Goal: Communication & Community: Answer question/provide support

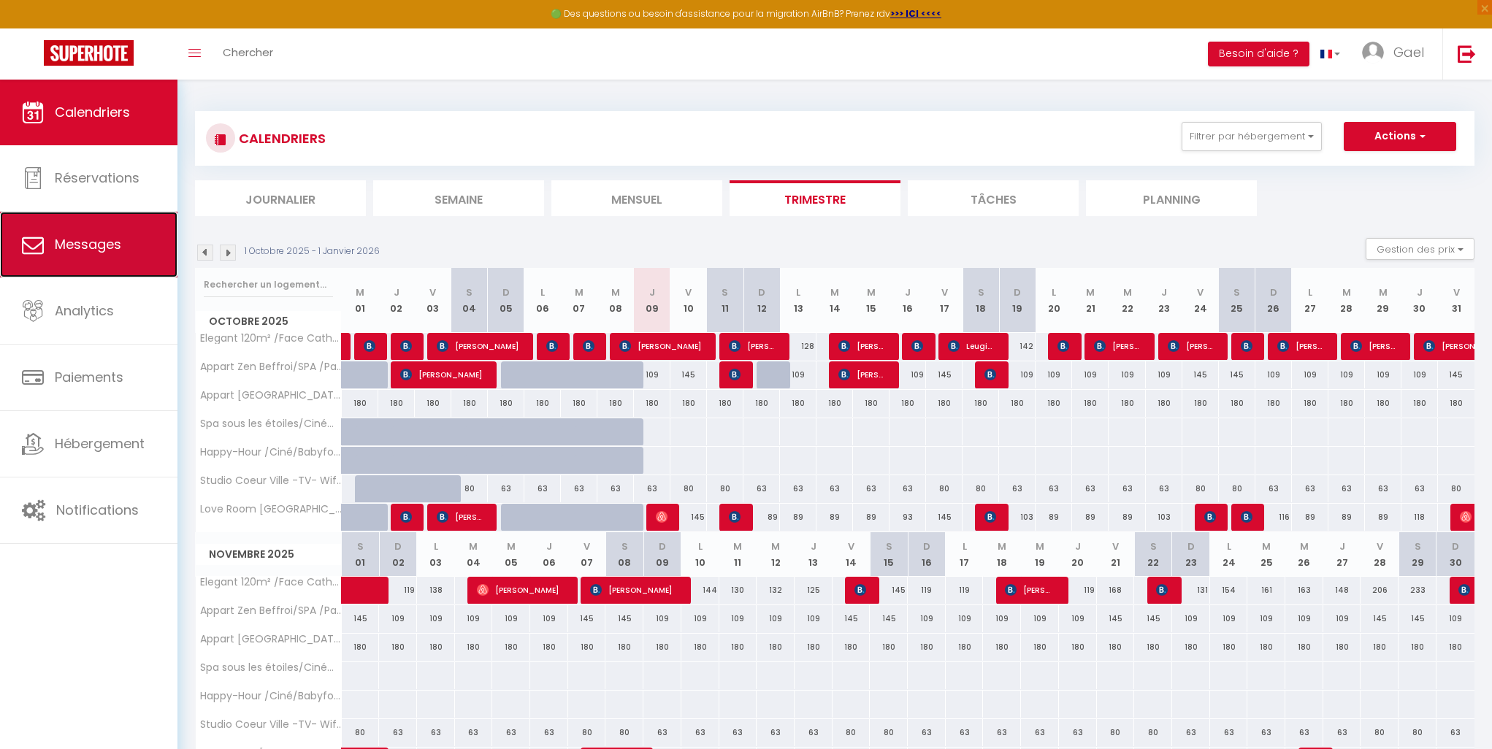
click at [94, 261] on link "Messages" at bounding box center [88, 245] width 177 height 66
select select "message"
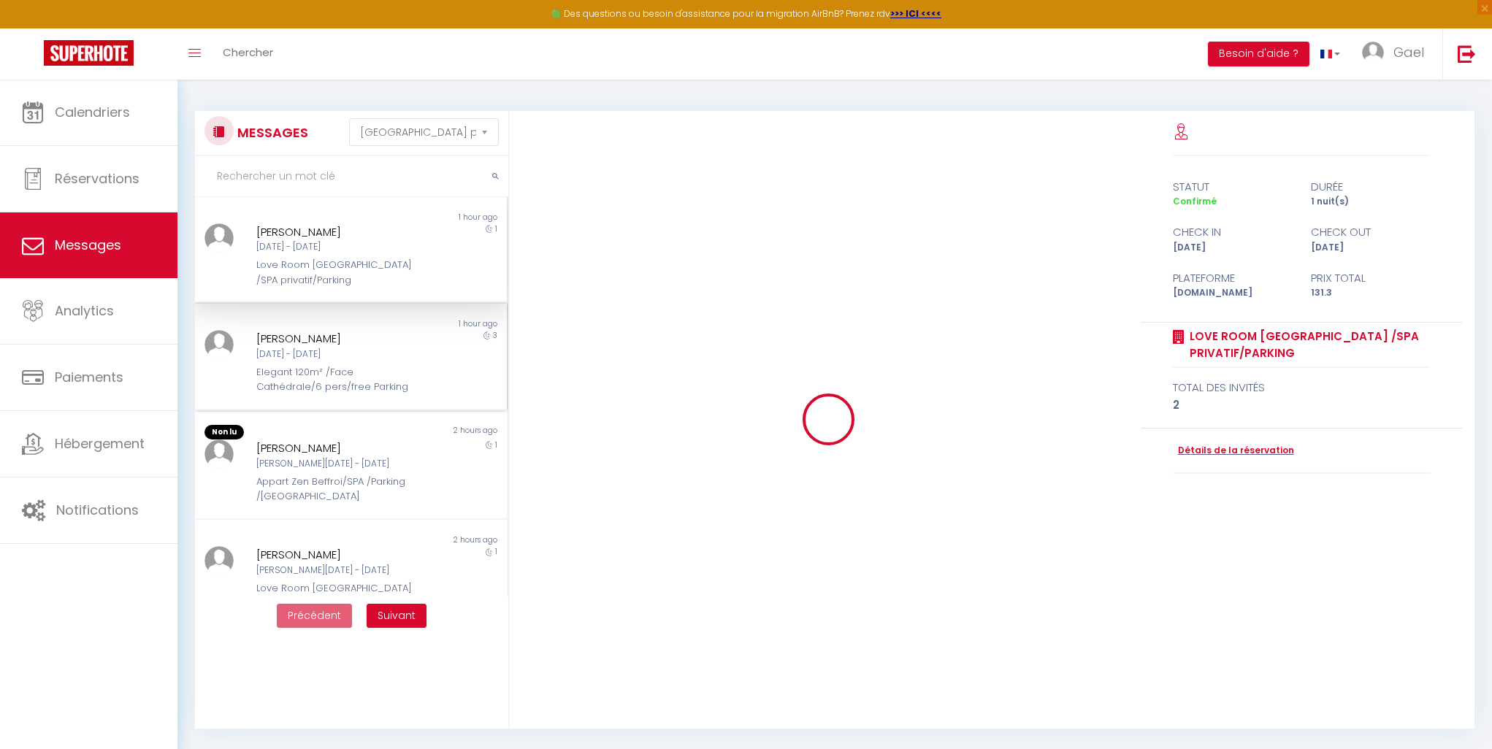
scroll to position [7376, 0]
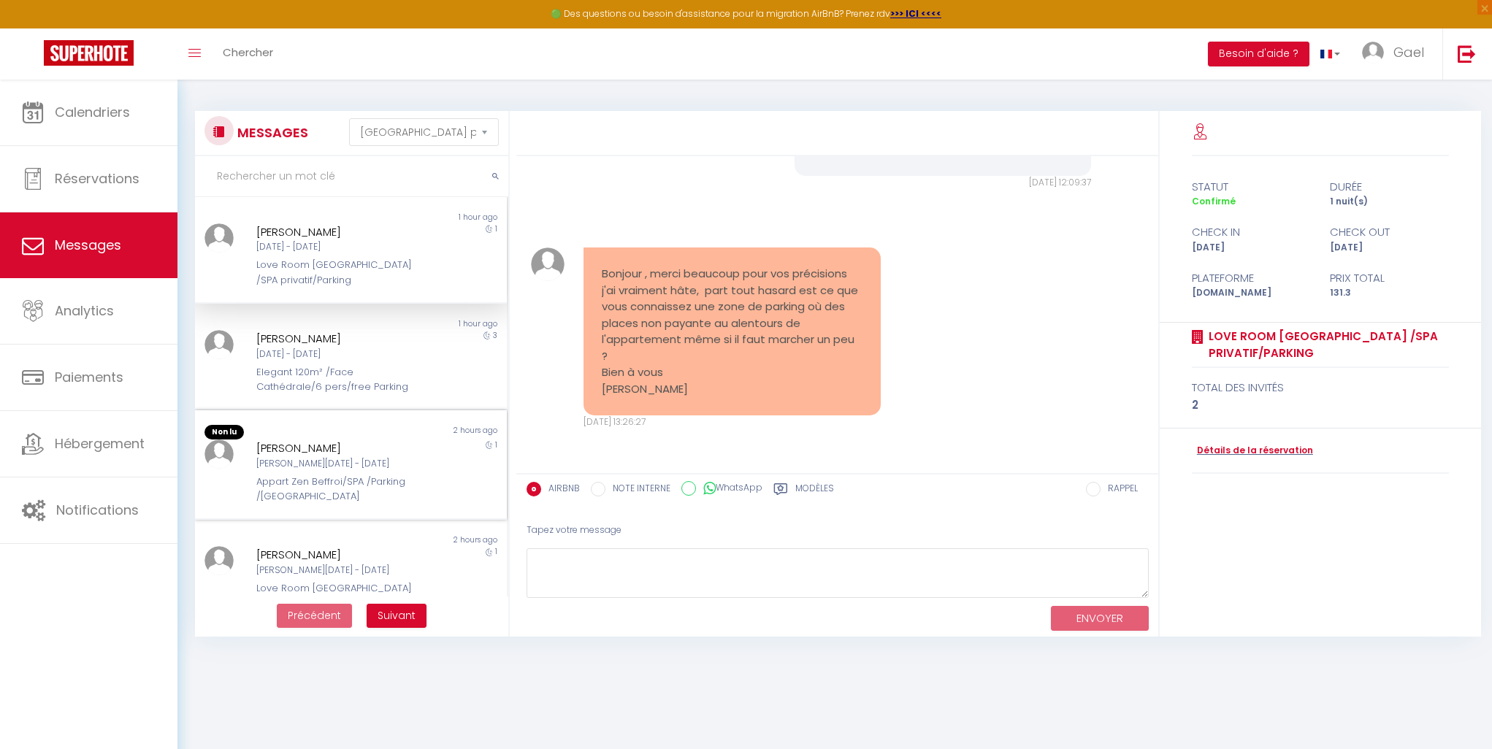
click at [310, 466] on div "[PERSON_NAME][DATE] - [DATE]" at bounding box center [337, 464] width 163 height 14
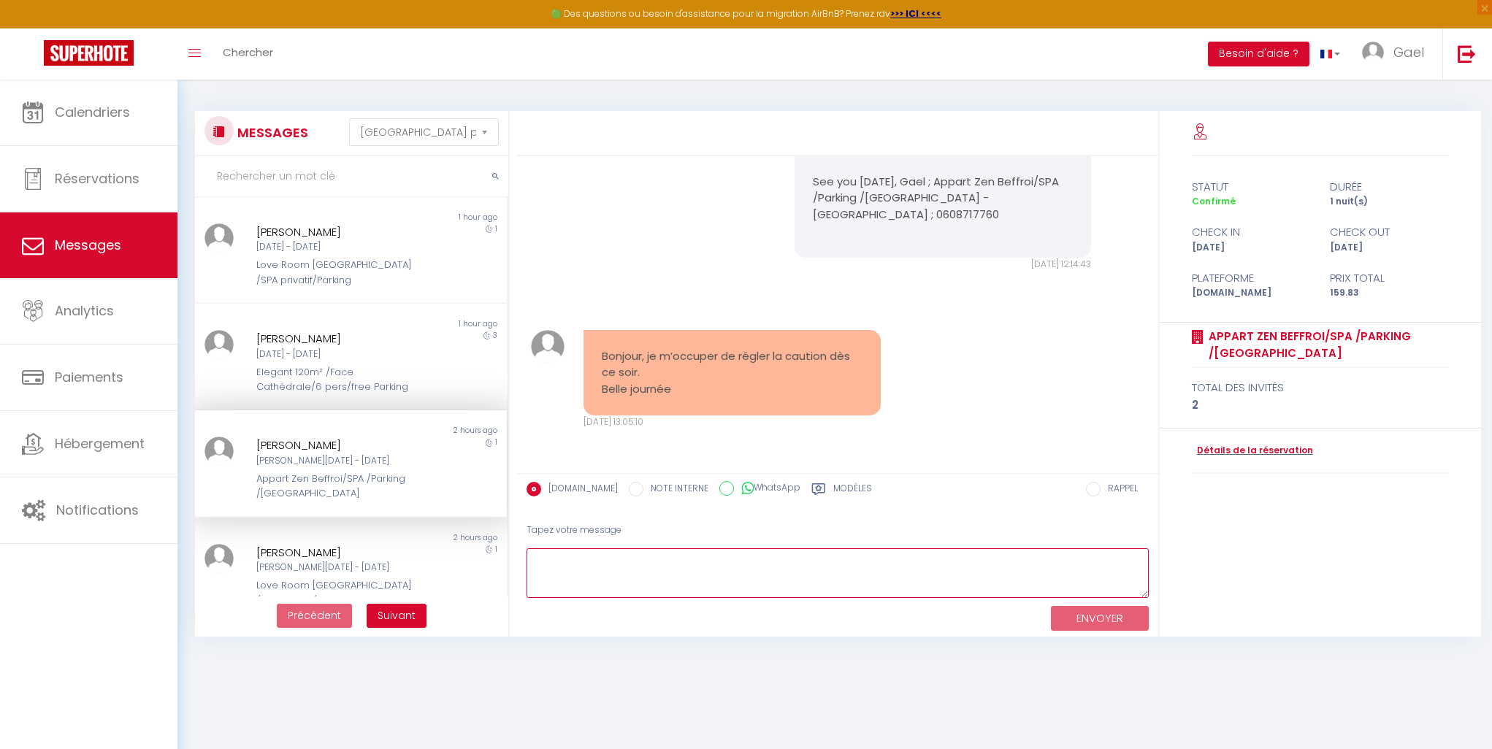
click at [572, 553] on textarea at bounding box center [838, 574] width 622 height 50
type textarea "Merci à vous belle journée et à très vite ."
click at [1085, 618] on button "ENVOYER" at bounding box center [1100, 619] width 98 height 26
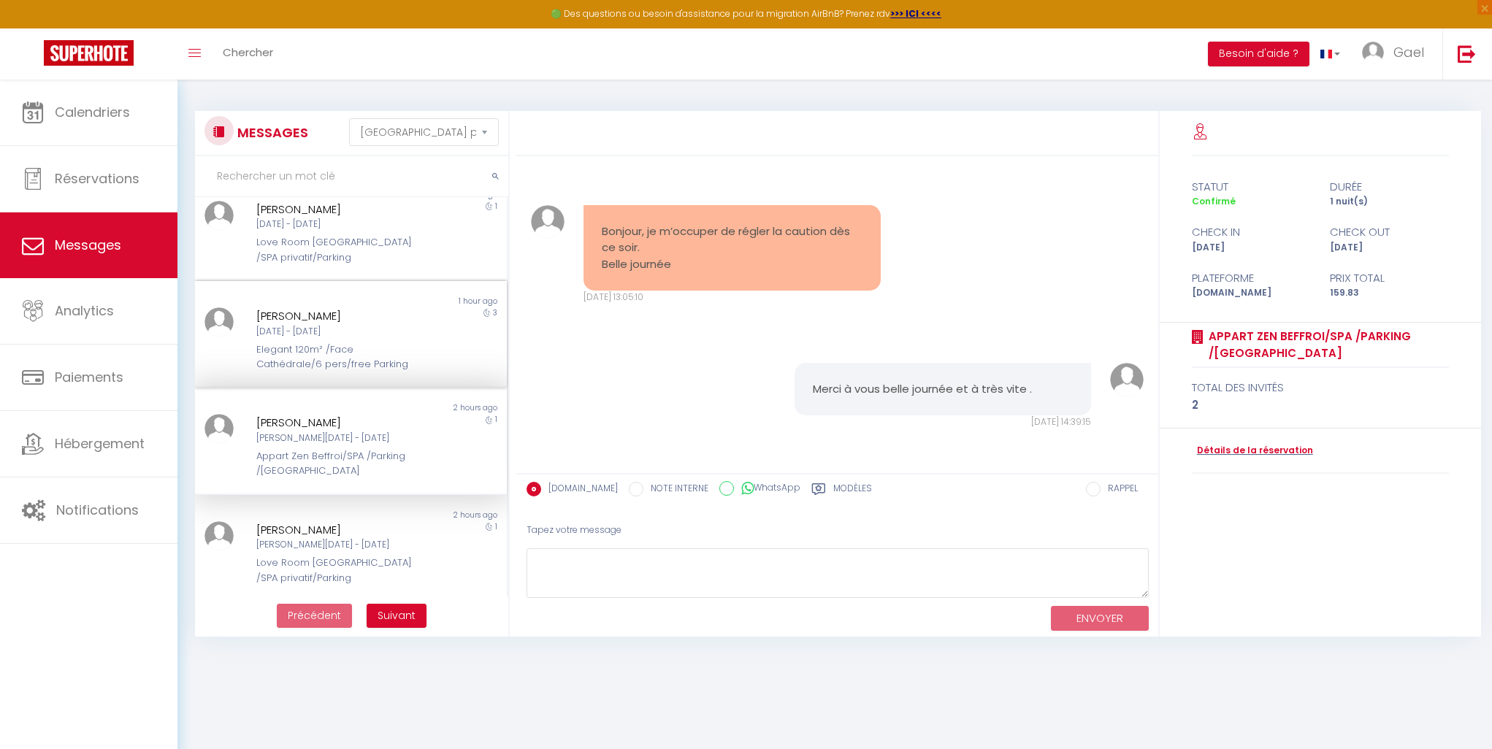
scroll to position [0, 0]
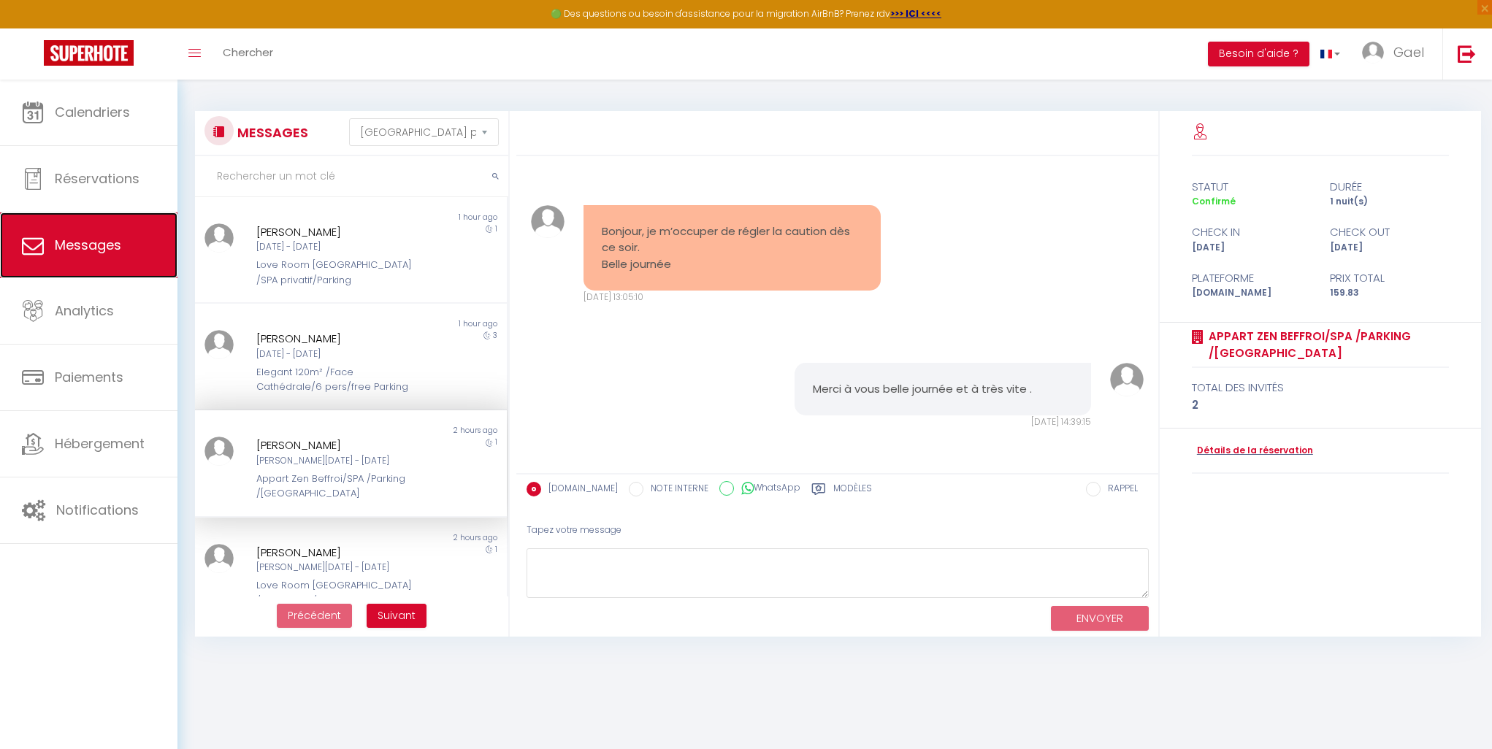
click at [69, 242] on span "Messages" at bounding box center [88, 245] width 66 height 18
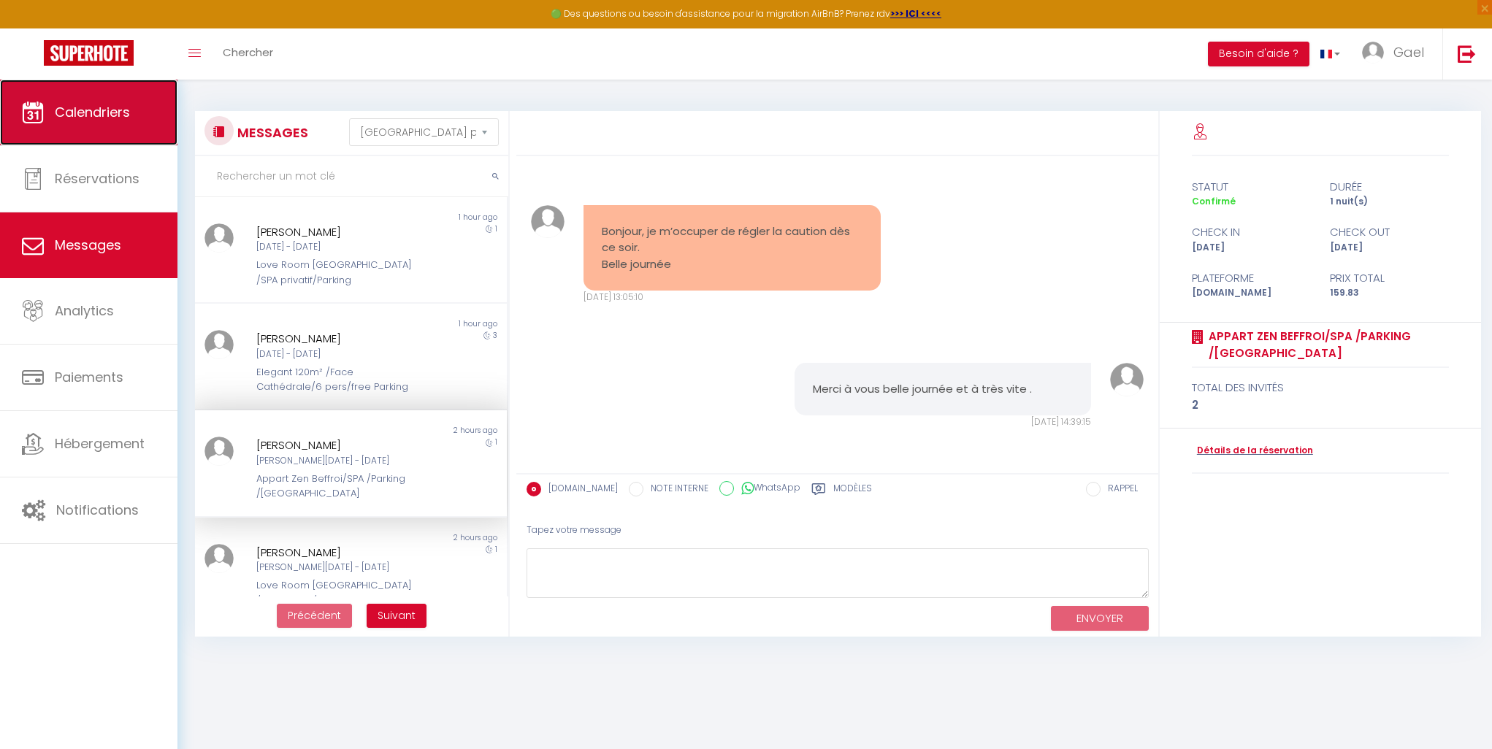
click at [70, 120] on span "Calendriers" at bounding box center [92, 112] width 75 height 18
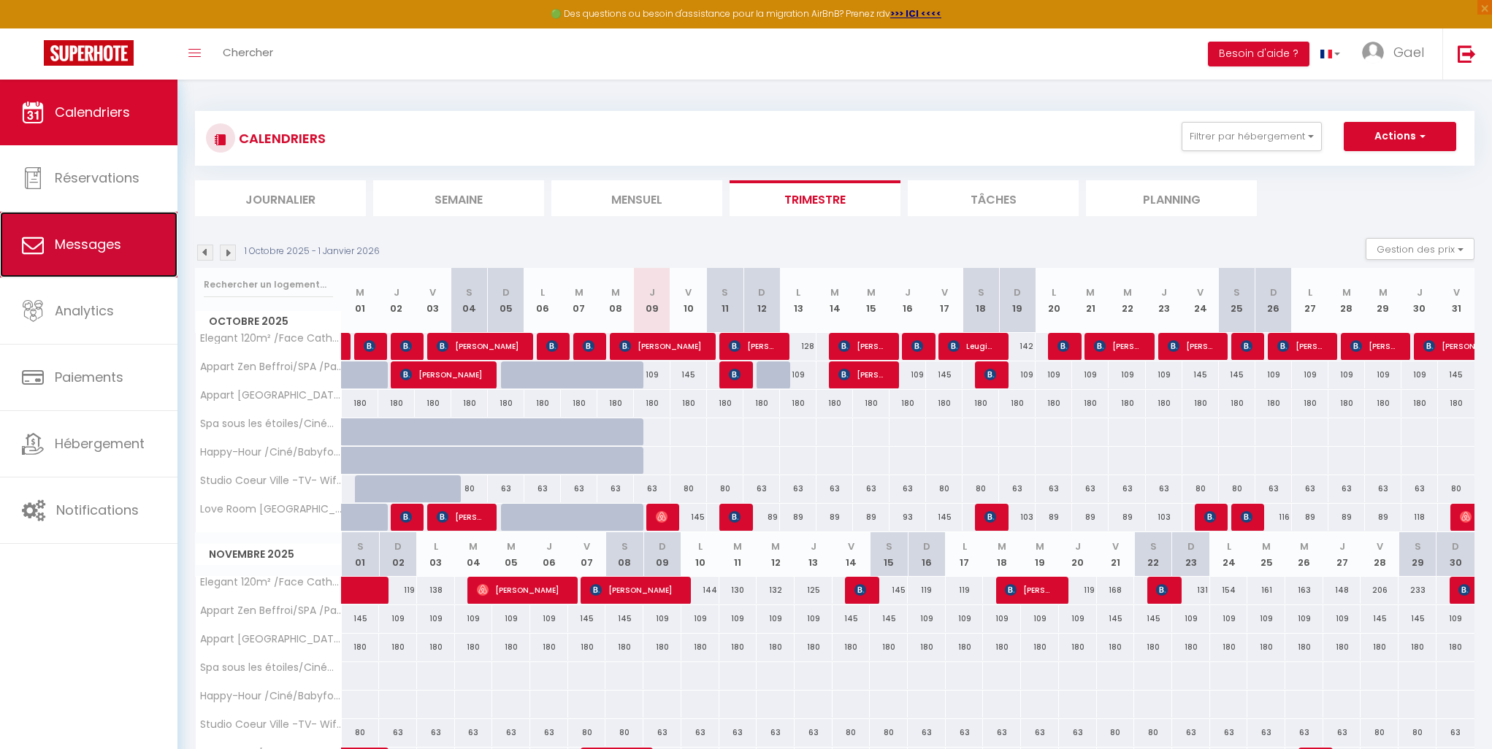
click at [69, 253] on span "Messages" at bounding box center [88, 244] width 66 height 18
select select "message"
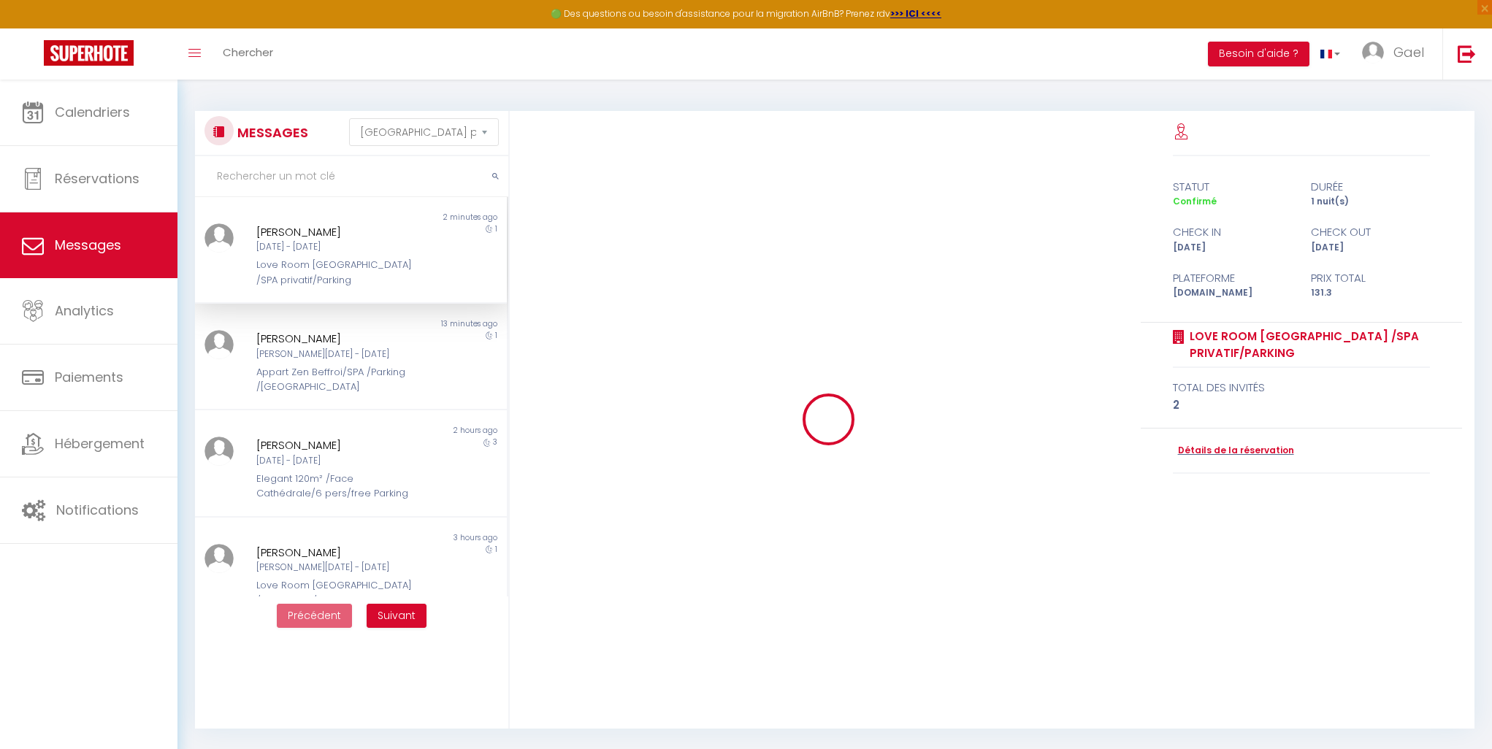
scroll to position [7583, 0]
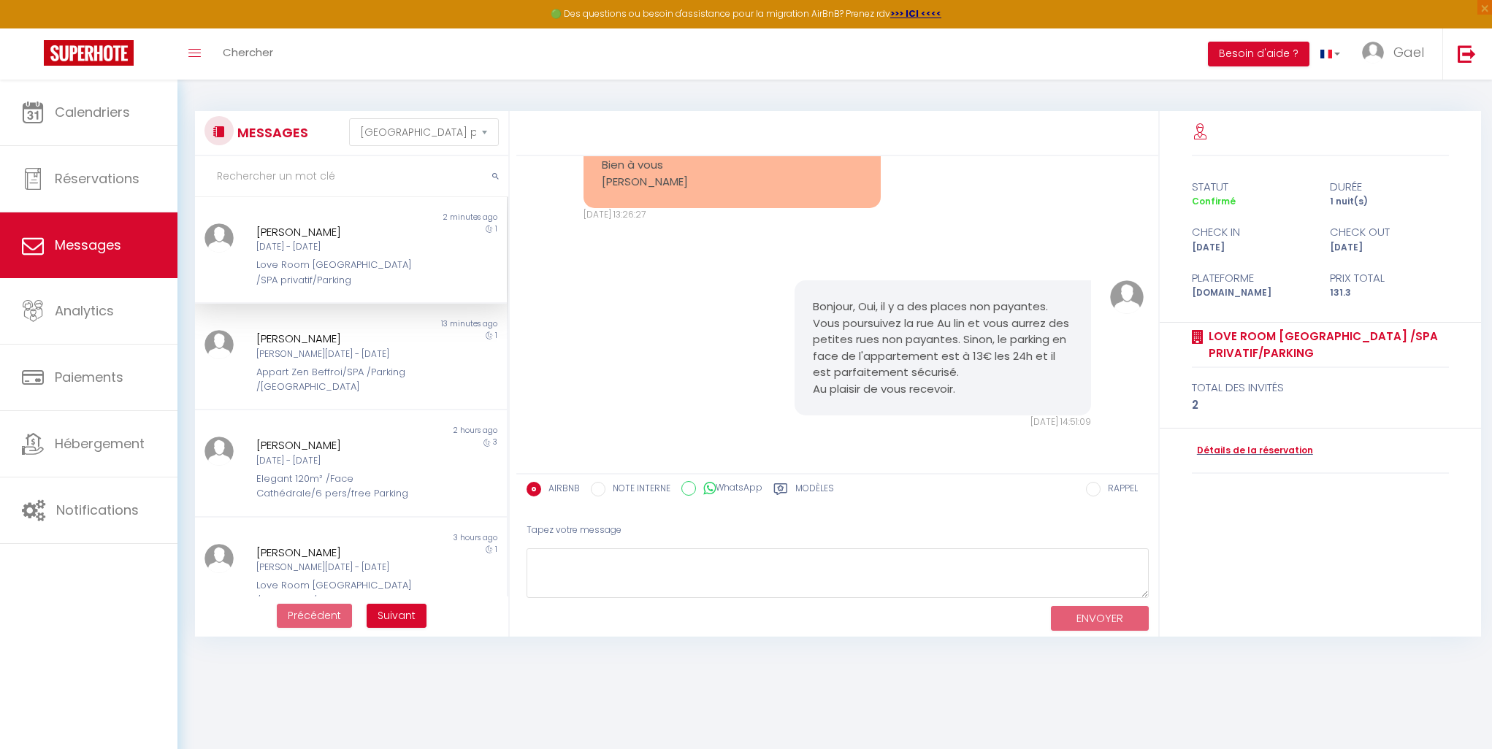
click at [782, 486] on icon at bounding box center [780, 490] width 13 height 12
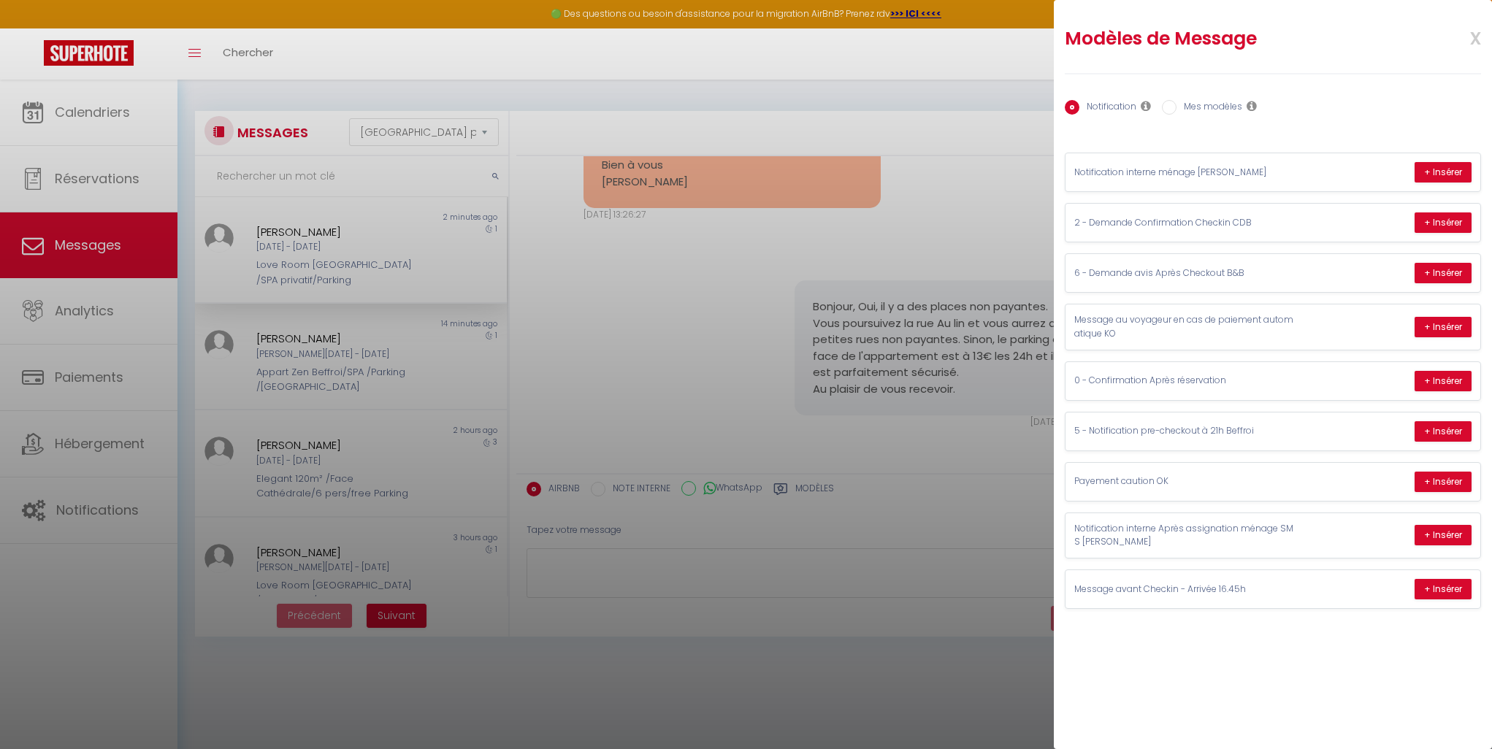
click at [1175, 109] on input "Mes modèles" at bounding box center [1169, 107] width 15 height 15
radio input "true"
radio input "false"
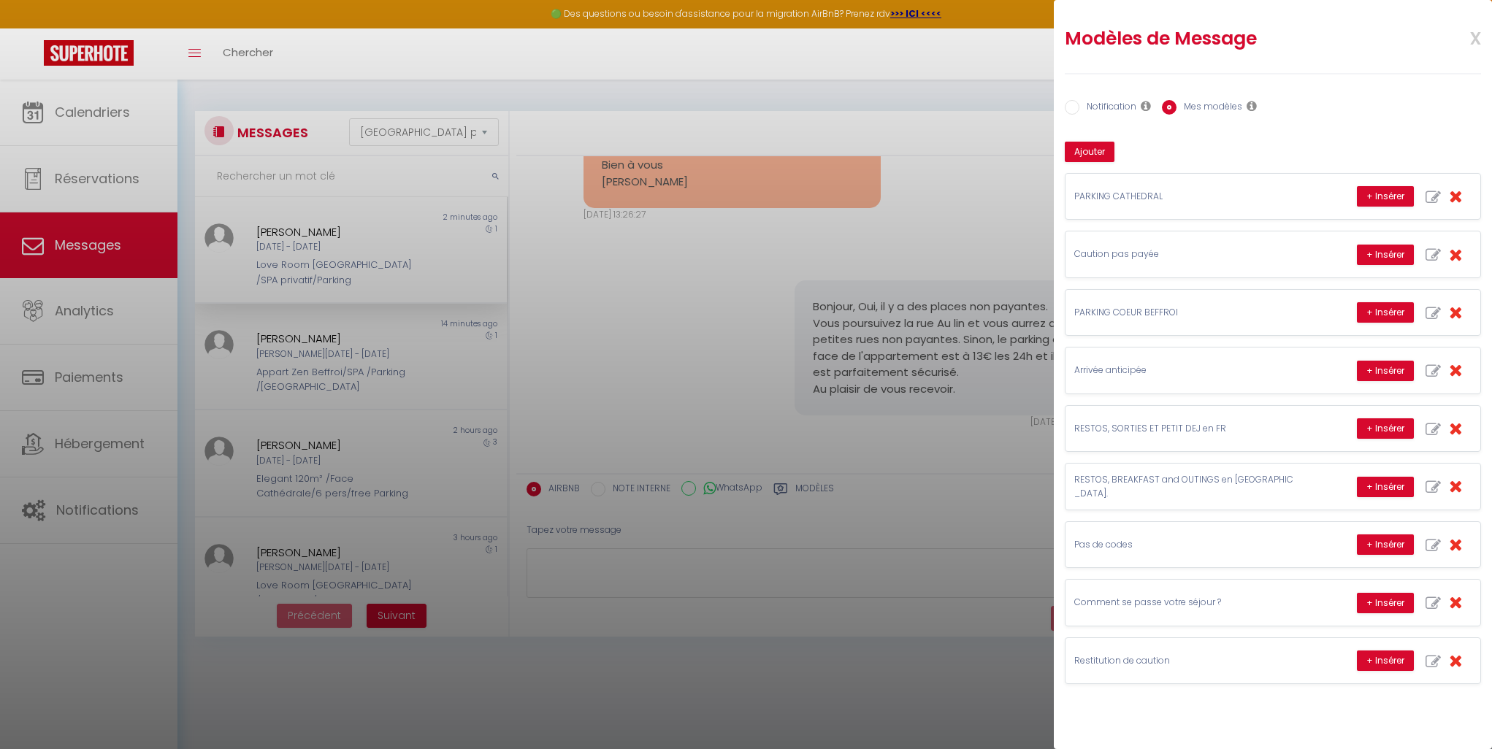
click at [667, 327] on div at bounding box center [746, 374] width 1492 height 749
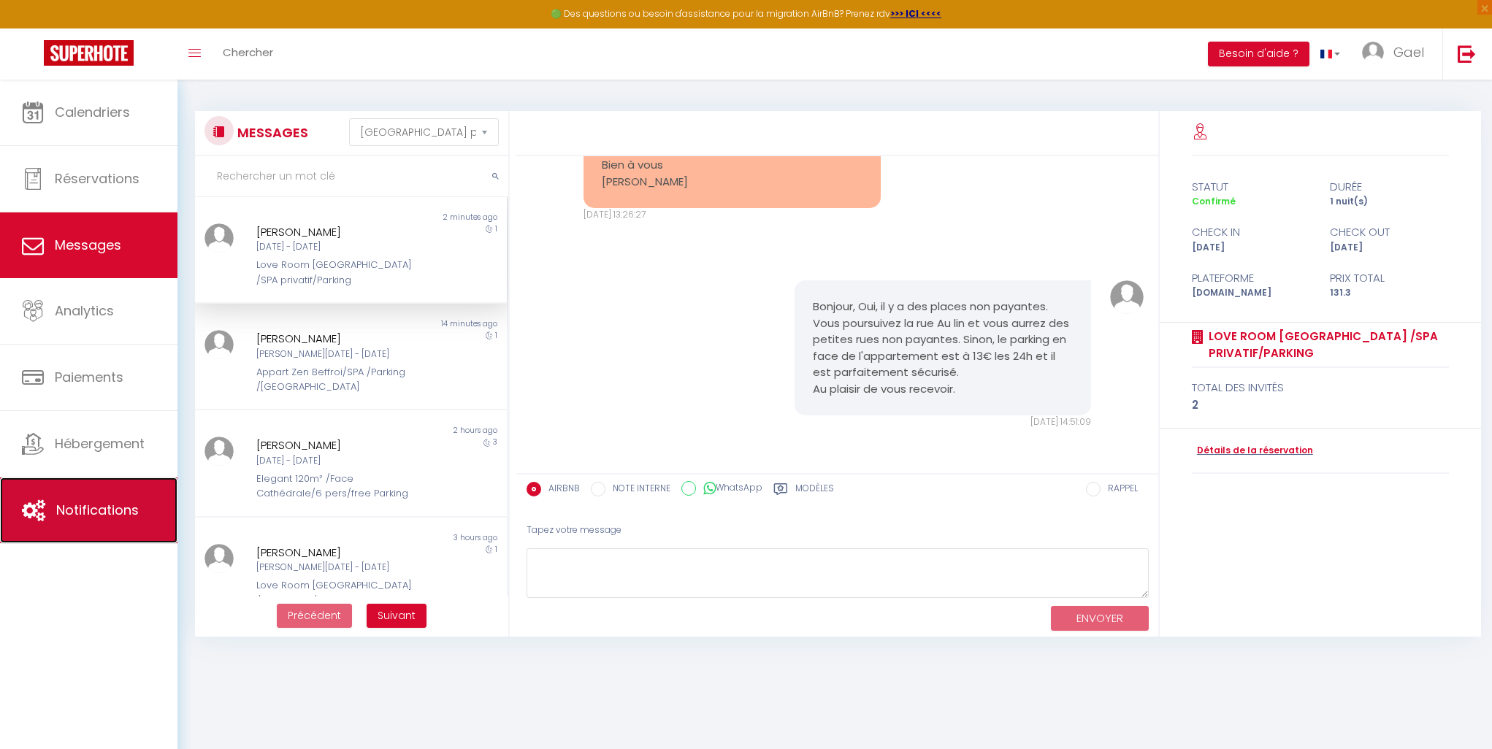
click at [98, 512] on span "Notifications" at bounding box center [97, 510] width 83 height 18
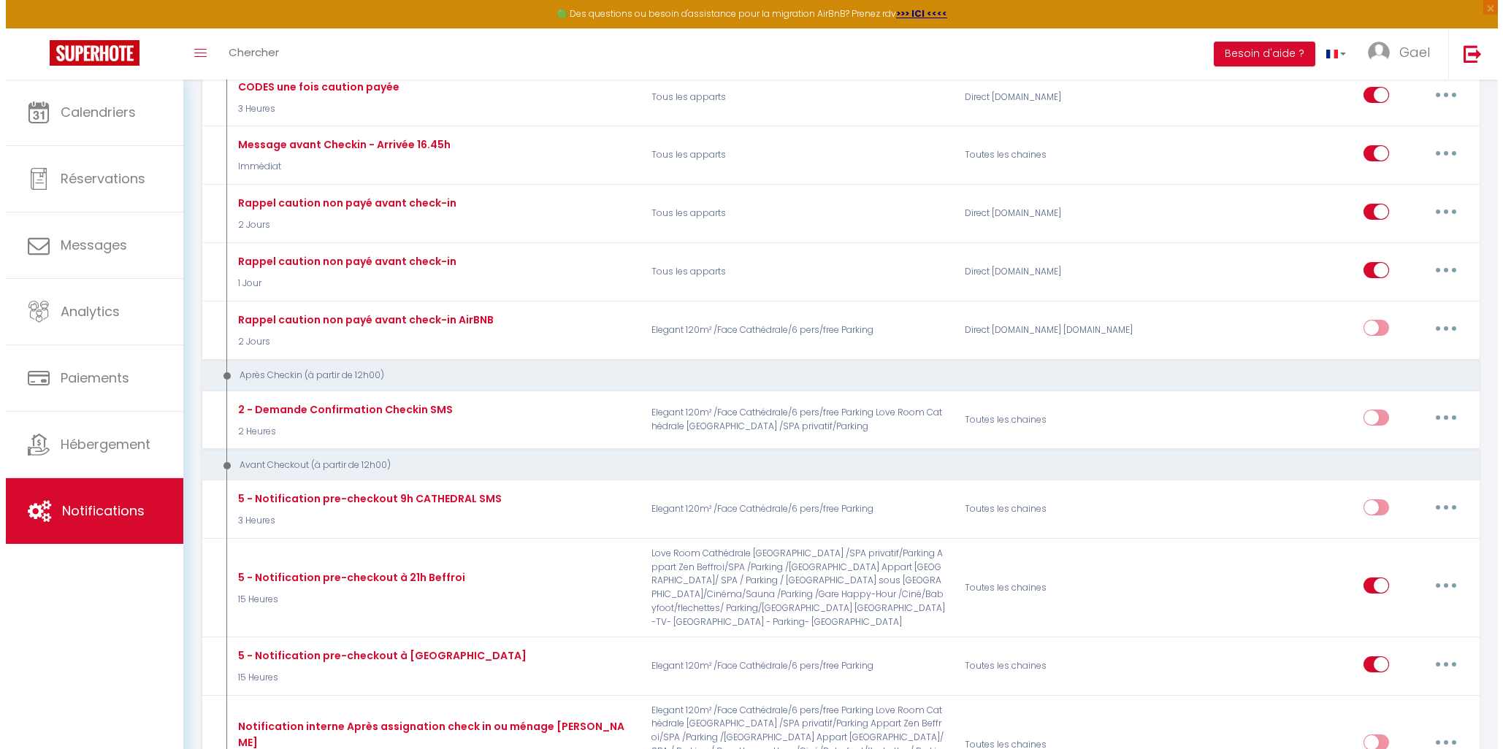
scroll to position [855, 0]
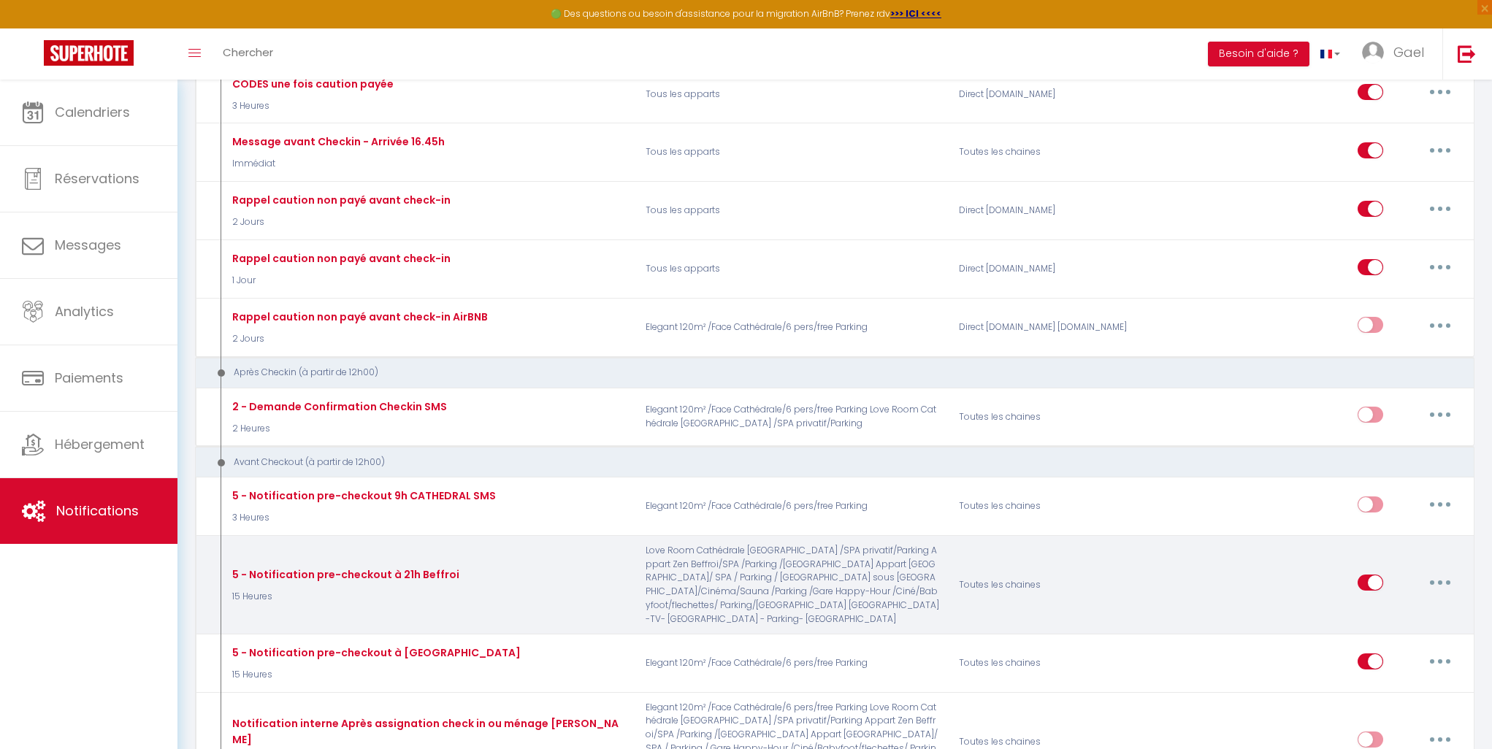
click at [1435, 571] on button "button" at bounding box center [1440, 582] width 41 height 23
click at [1397, 604] on link "Editer" at bounding box center [1402, 616] width 108 height 25
type input "5 - Notification pre-checkout à 21h Beffroi"
select select "4"
select select "15 Heures"
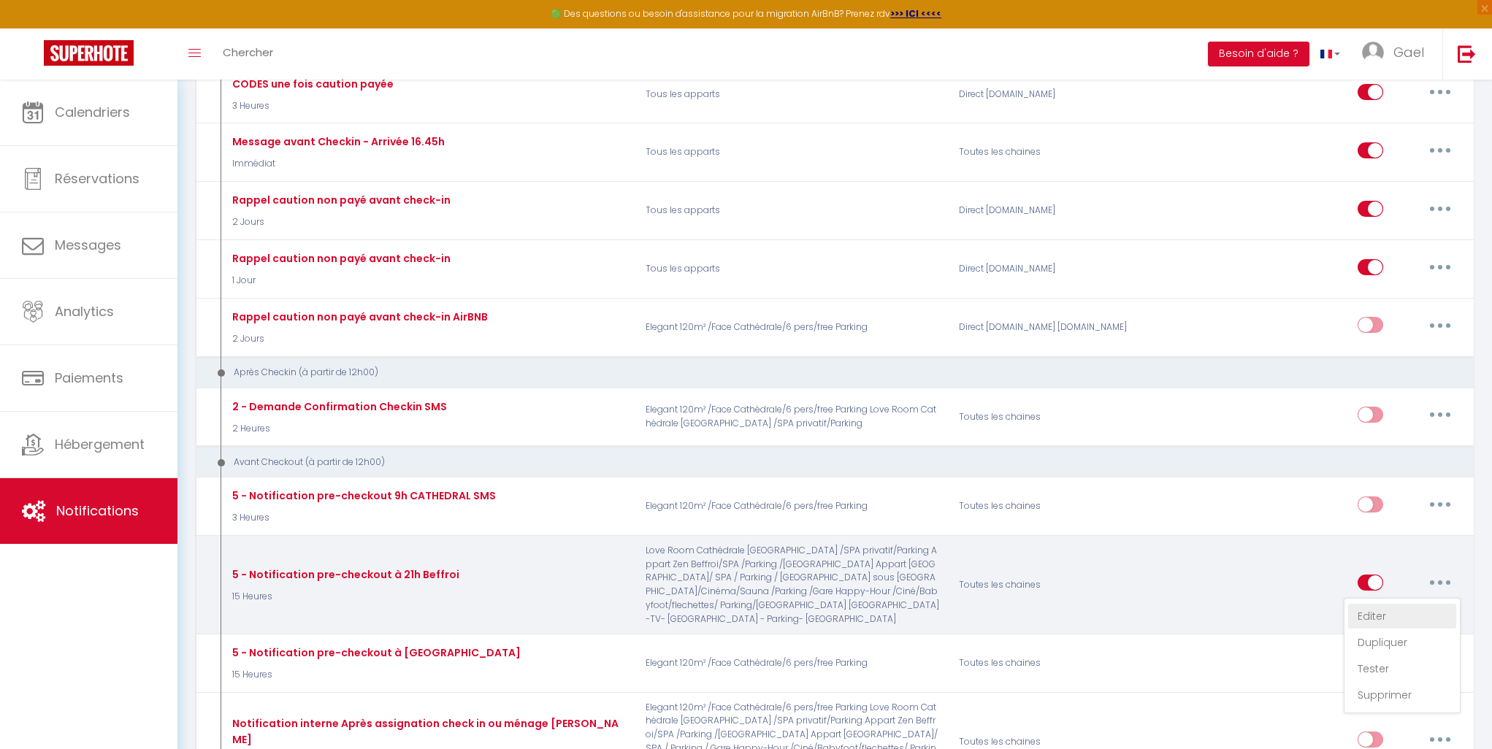
select select
checkbox input "true"
checkbox input "false"
radio input "true"
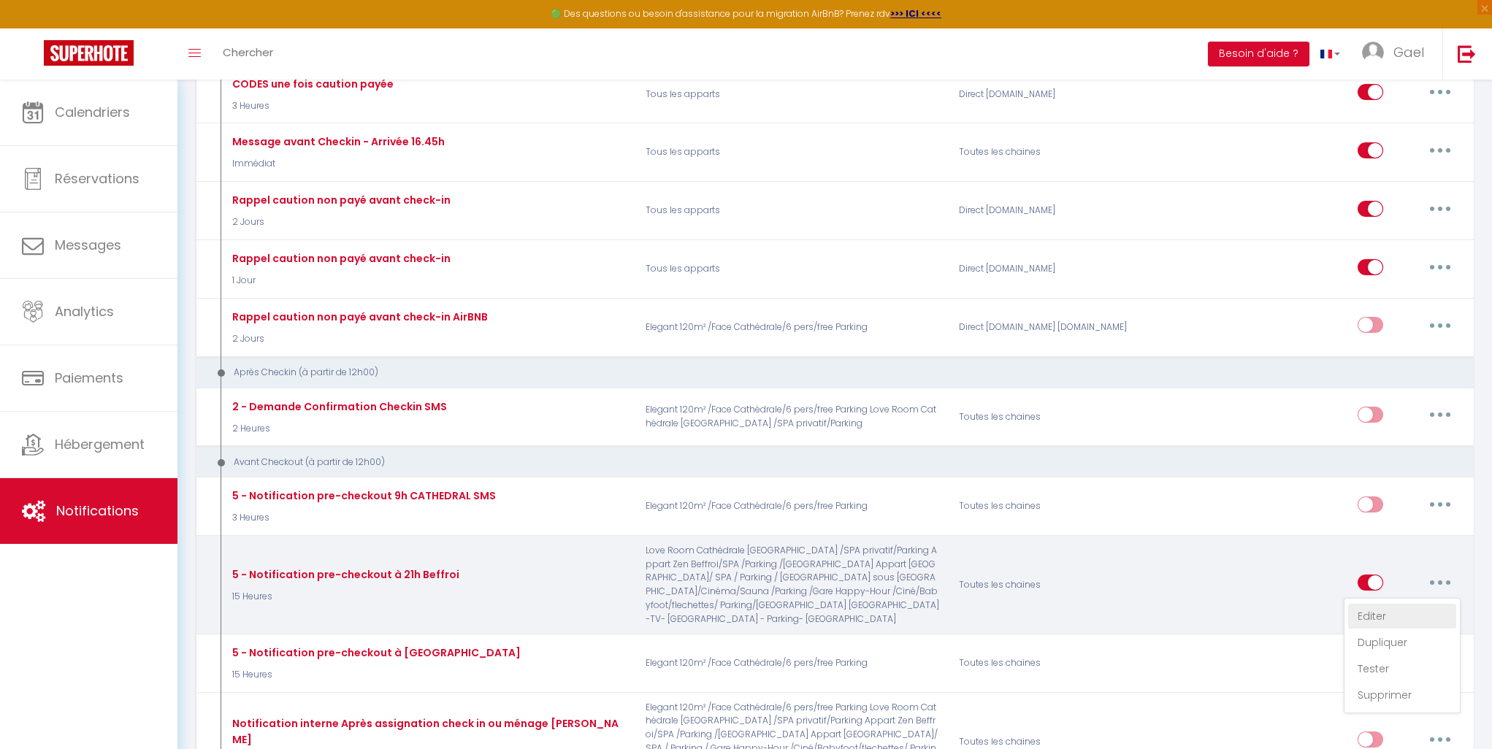
type input "Pré-check out 11h"
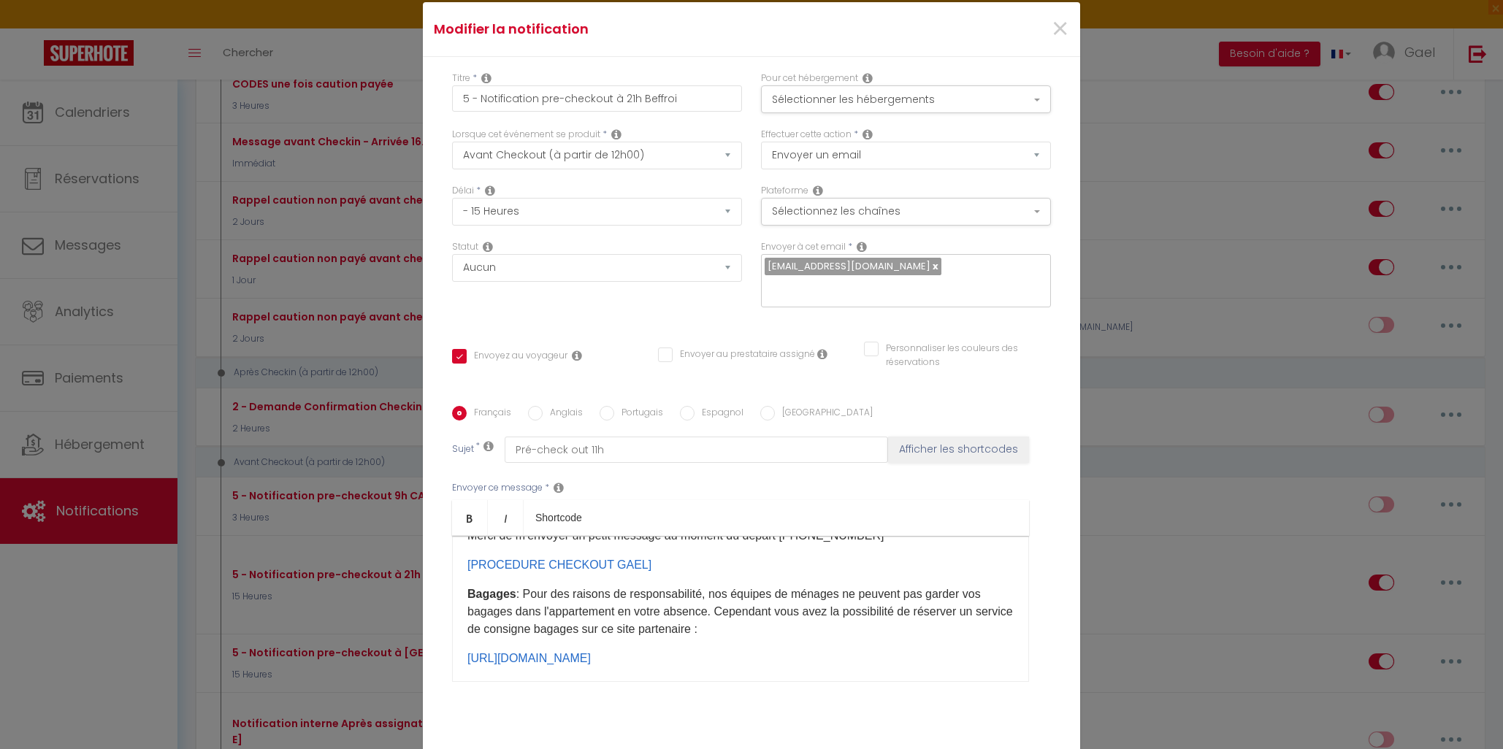
scroll to position [305, 0]
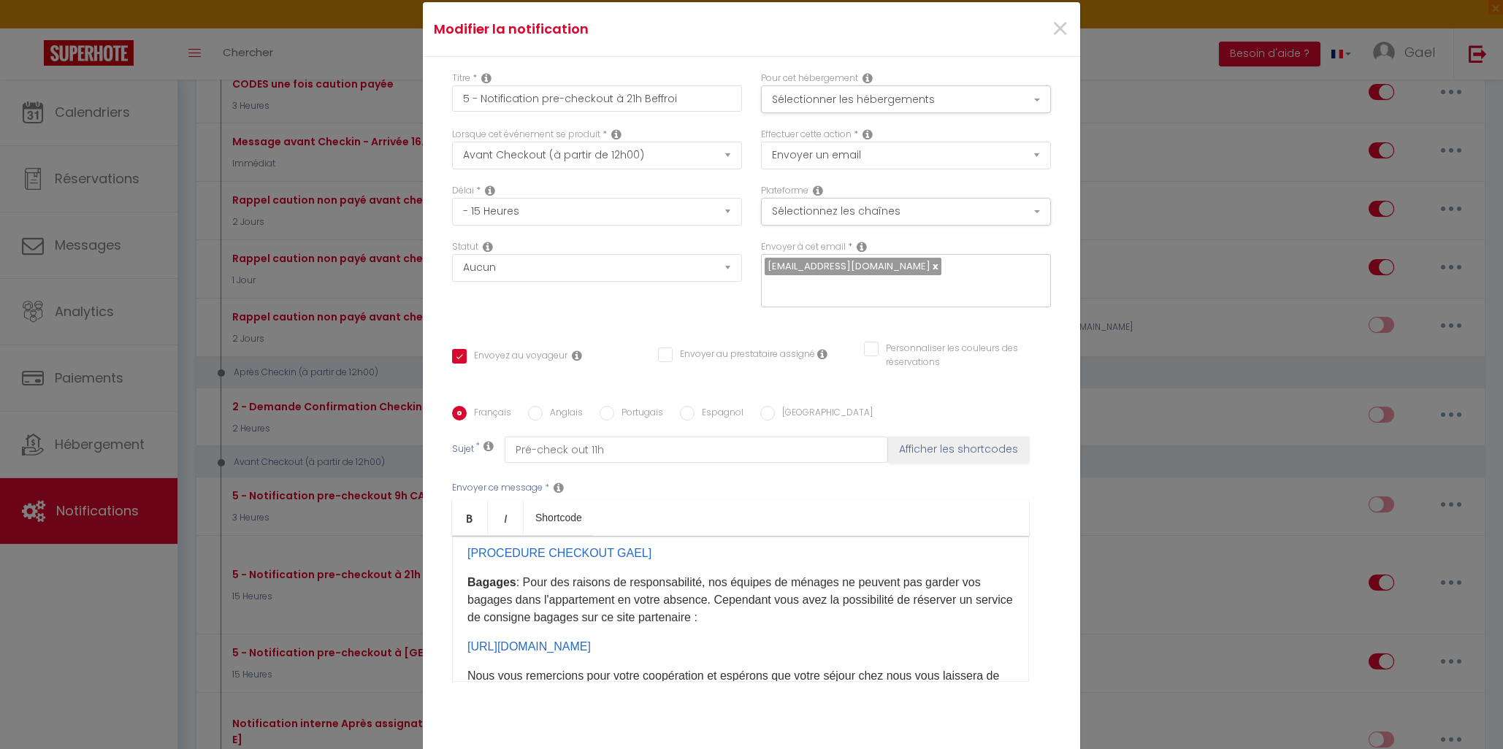
drag, startPoint x: 462, startPoint y: 570, endPoint x: 703, endPoint y: 635, distance: 250.5
click at [703, 635] on div "Bonjour [GUEST:FIRST_NAME], J'espère que vous passez un agréable séjour et que …" at bounding box center [740, 609] width 577 height 146
copy div "Bagages : Pour des raisons de responsabilité, nos équipes de ménages ne peuvent…"
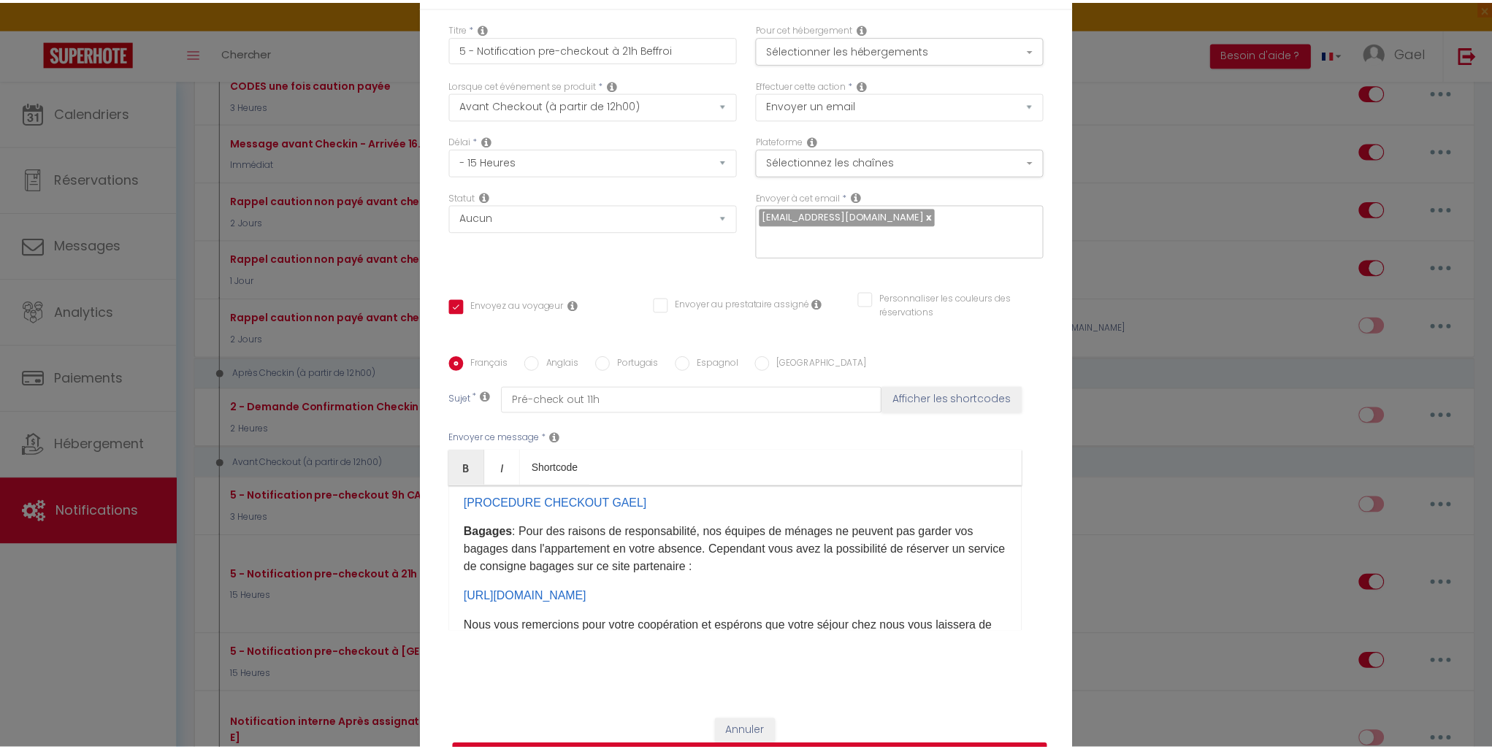
scroll to position [89, 0]
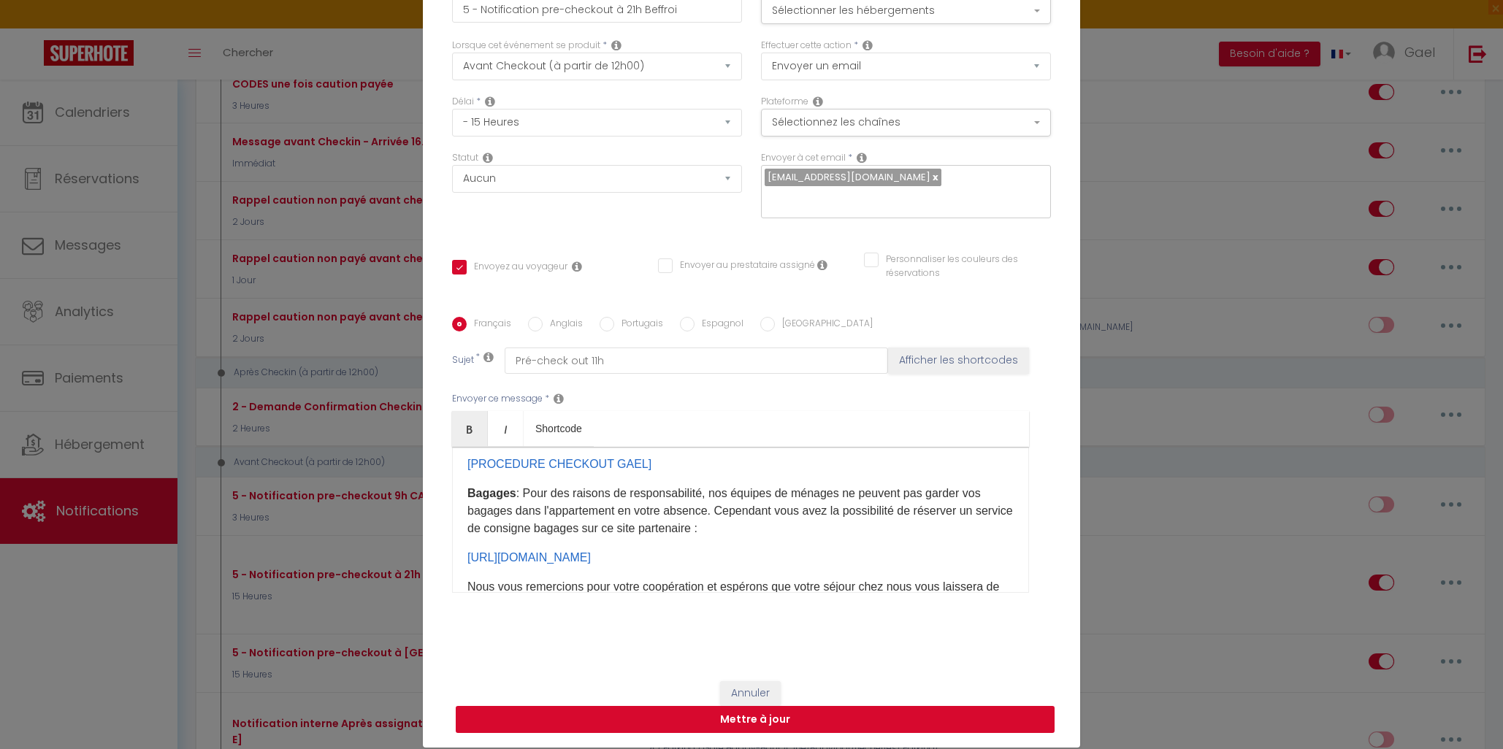
click at [849, 715] on button "Mettre à jour" at bounding box center [755, 720] width 599 height 28
checkbox input "true"
checkbox input "false"
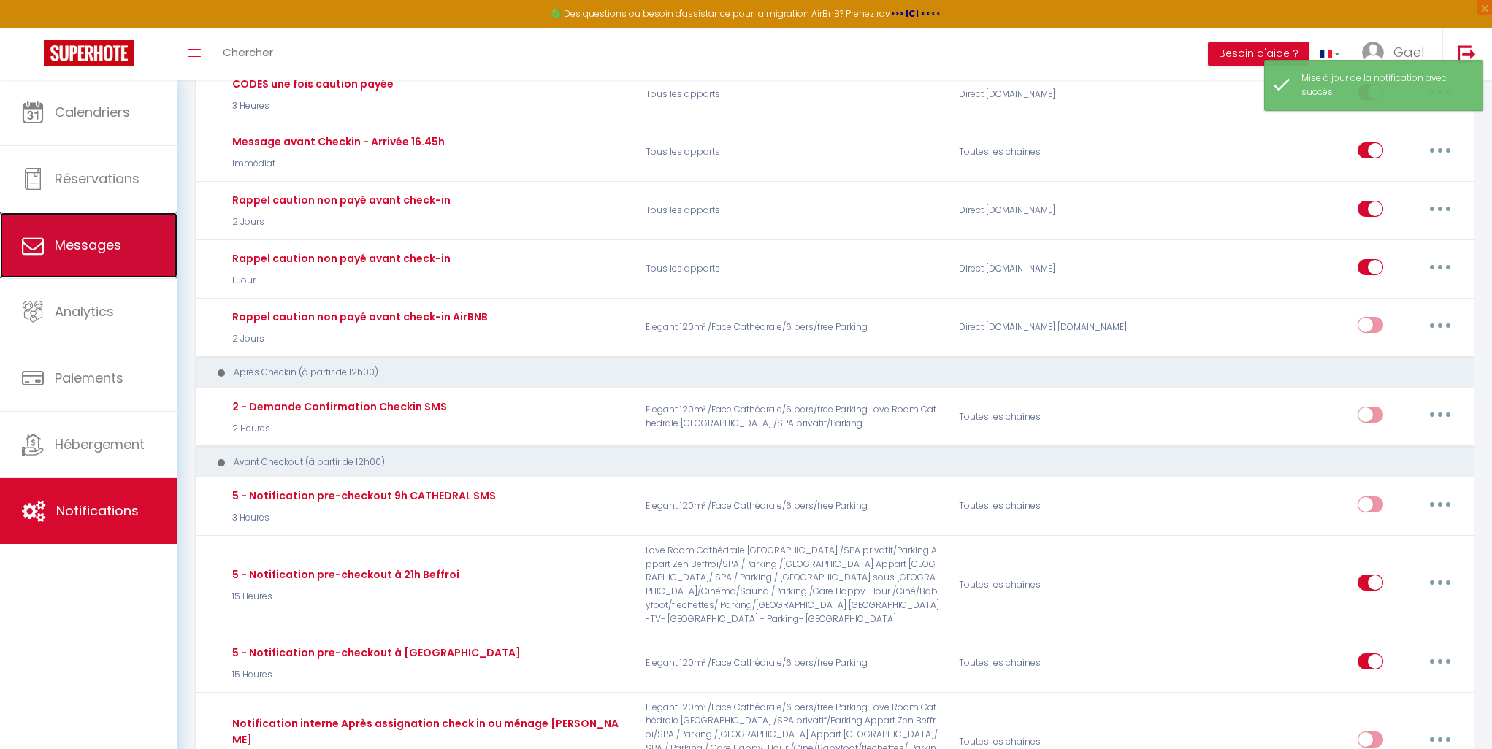
click at [85, 240] on span "Messages" at bounding box center [88, 245] width 66 height 18
select select "message"
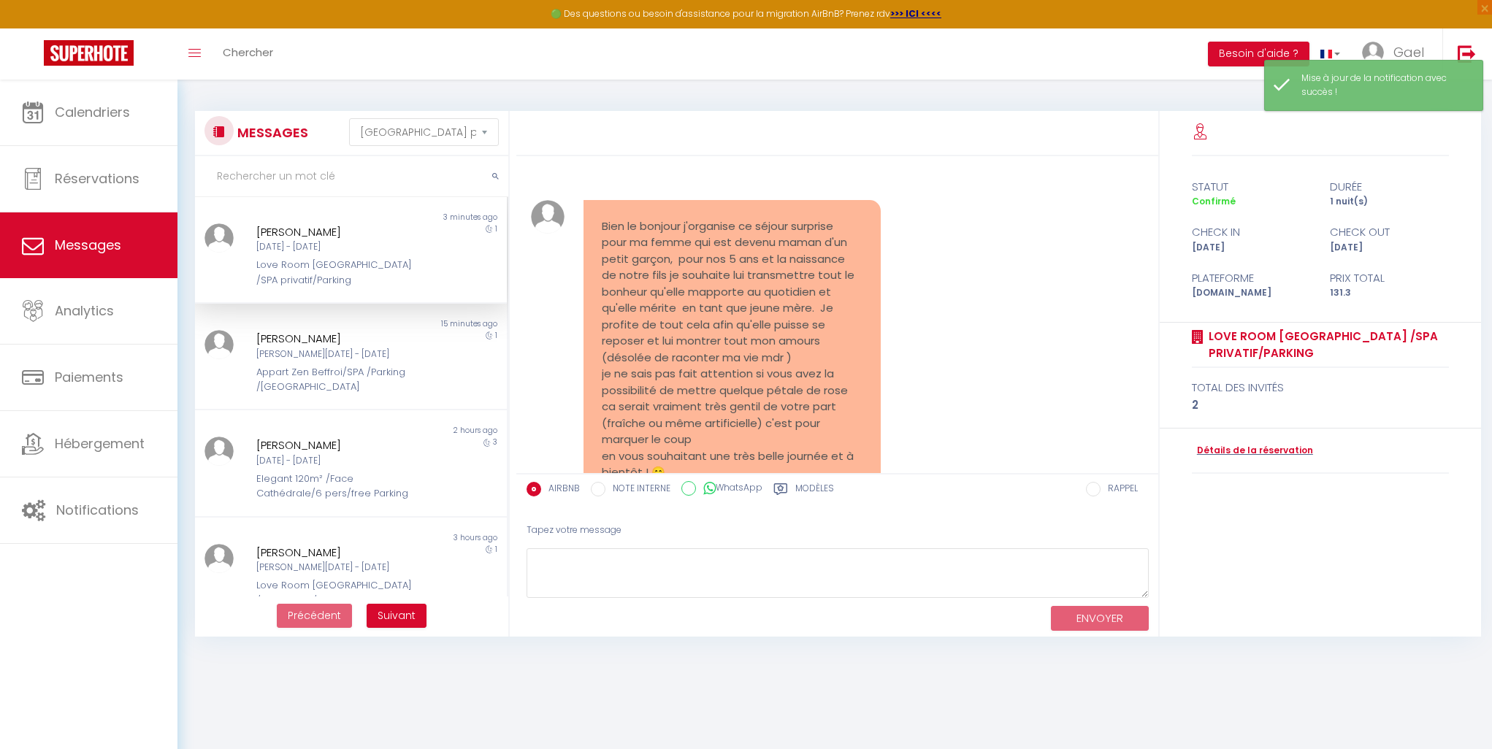
scroll to position [7583, 0]
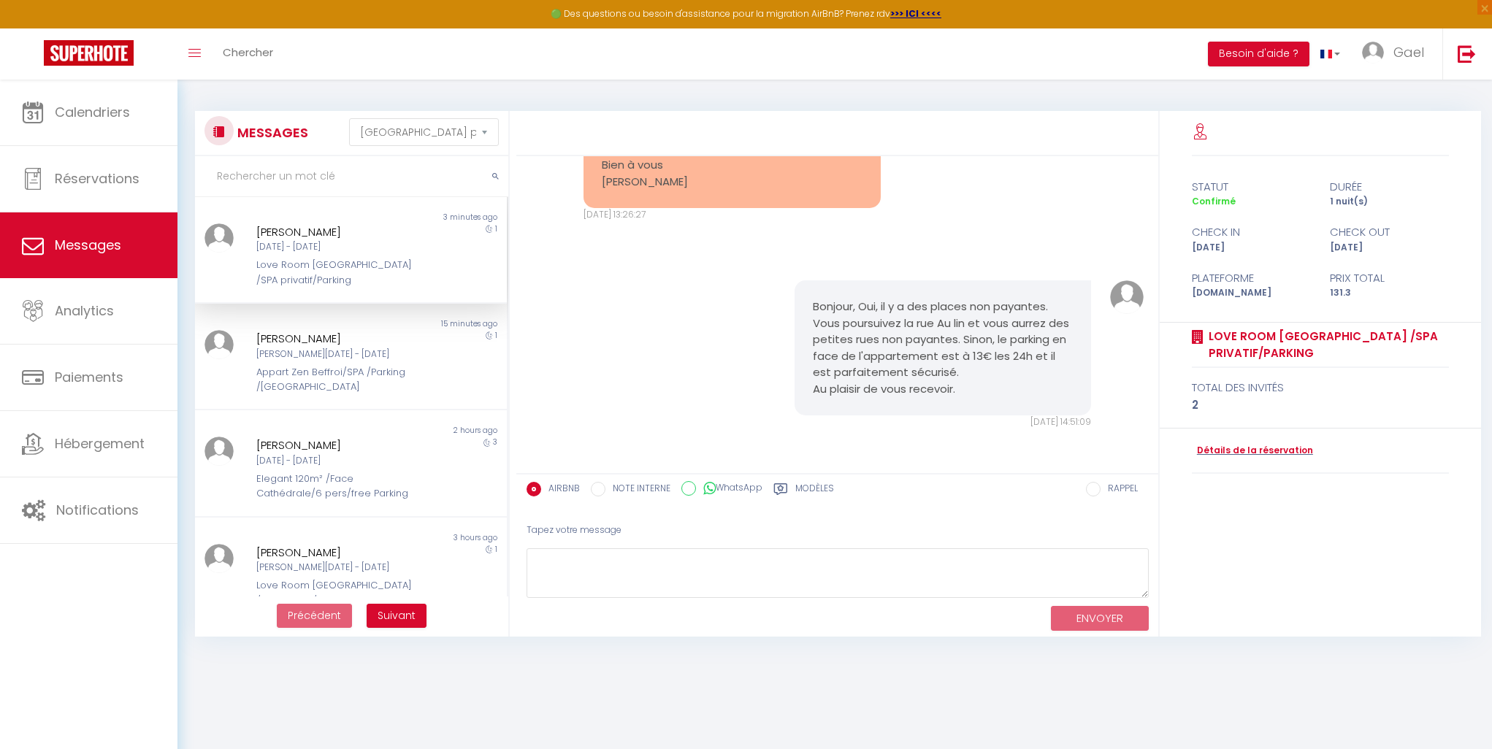
click at [792, 487] on div "Modèles" at bounding box center [804, 493] width 61 height 23
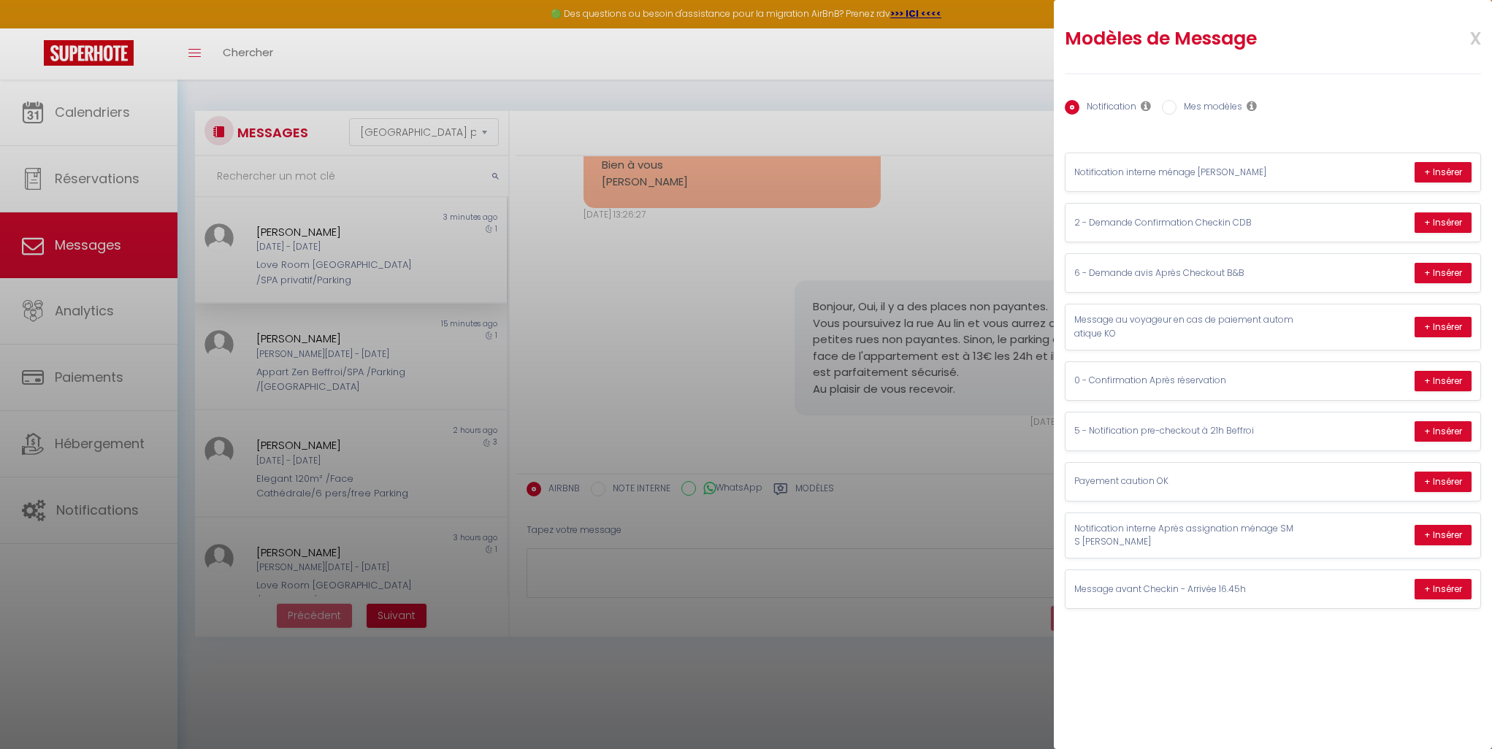
click at [1174, 107] on input "Mes modèles" at bounding box center [1169, 107] width 15 height 15
radio input "true"
radio input "false"
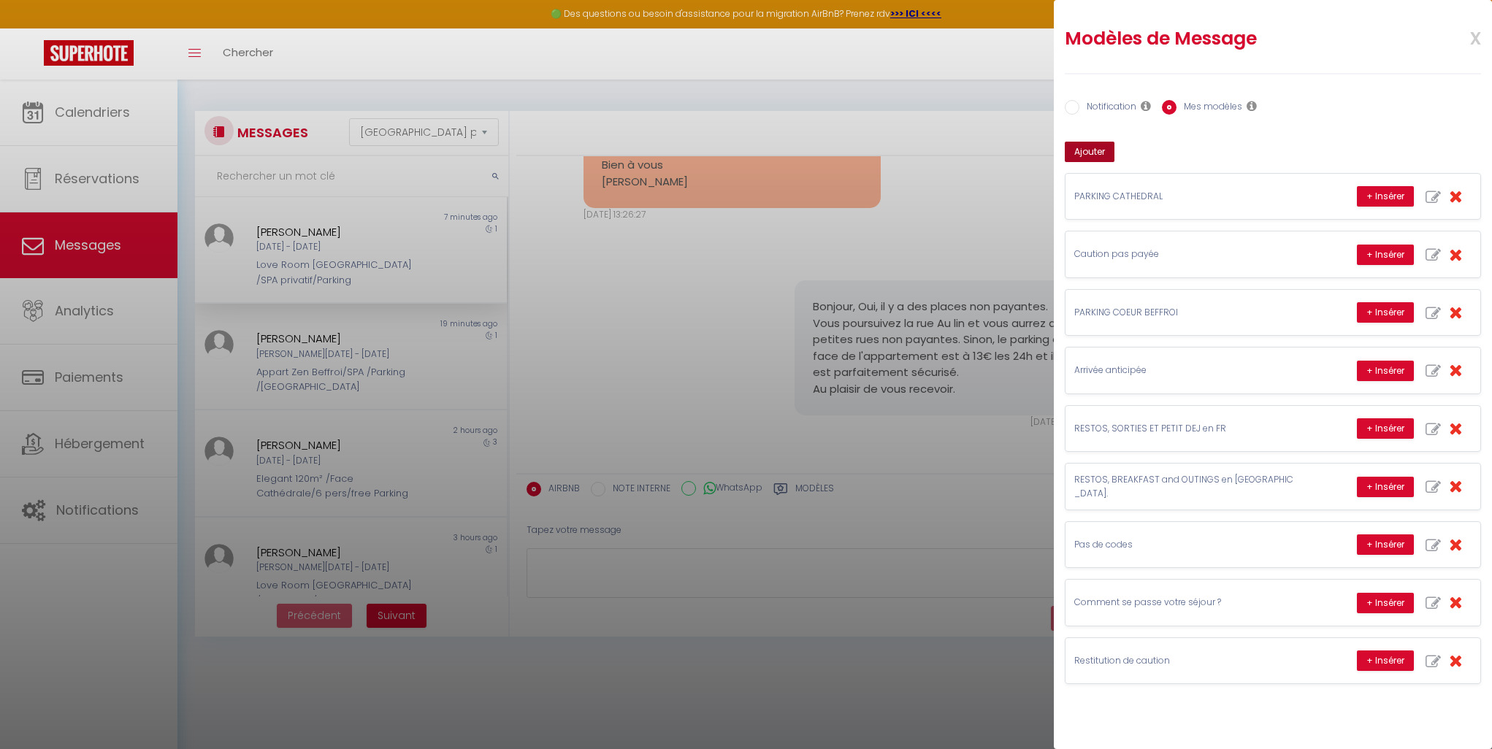
click at [1087, 151] on button "Ajouter" at bounding box center [1090, 152] width 50 height 20
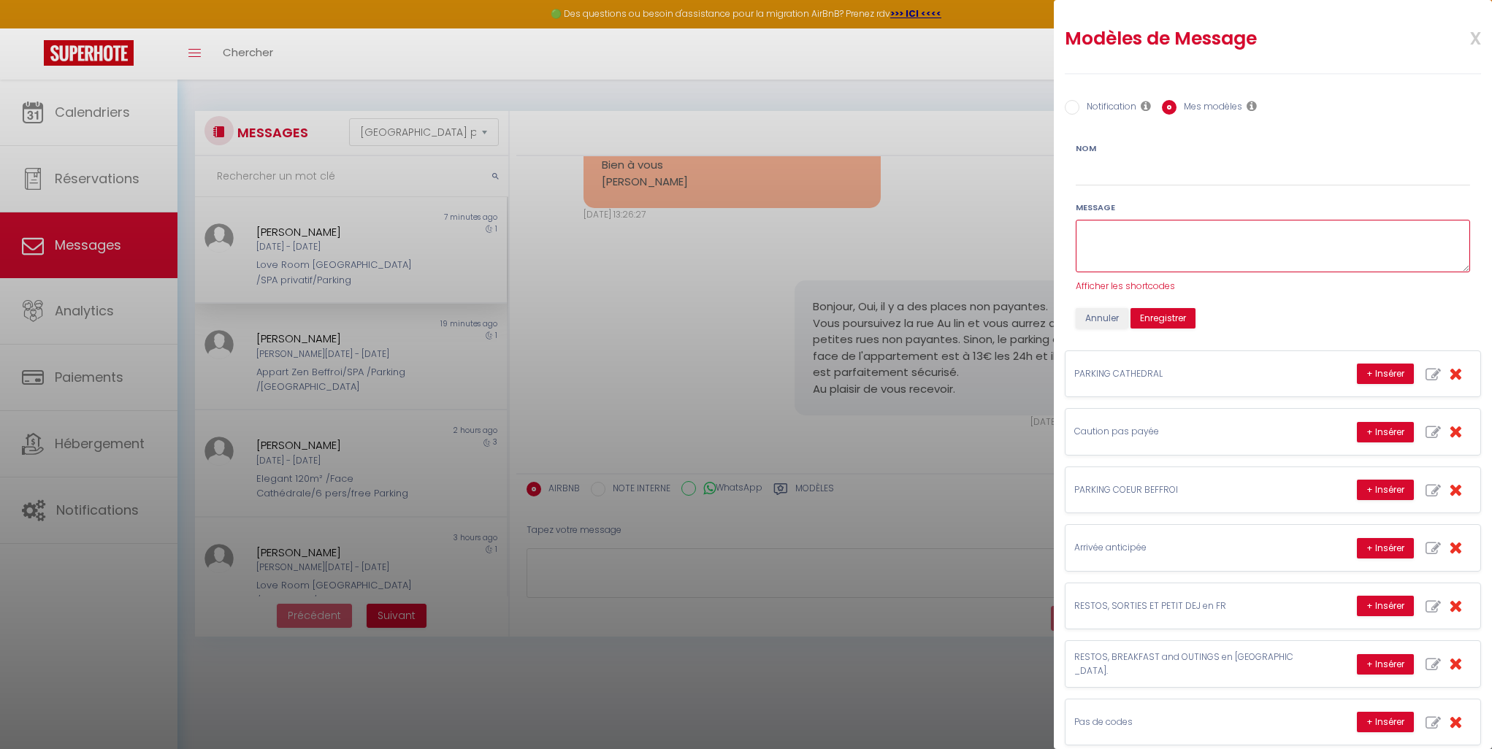
click at [1100, 238] on textarea at bounding box center [1273, 246] width 394 height 53
paste textarea "Bagages : Pour des raisons de sécurité et d’assurance, nos équipes de ménage ne…"
click at [1291, 264] on textarea "Bagages : Pour des raisons de sécurité et d’assurance, nos équipes de ménage ne…" at bounding box center [1273, 246] width 394 height 53
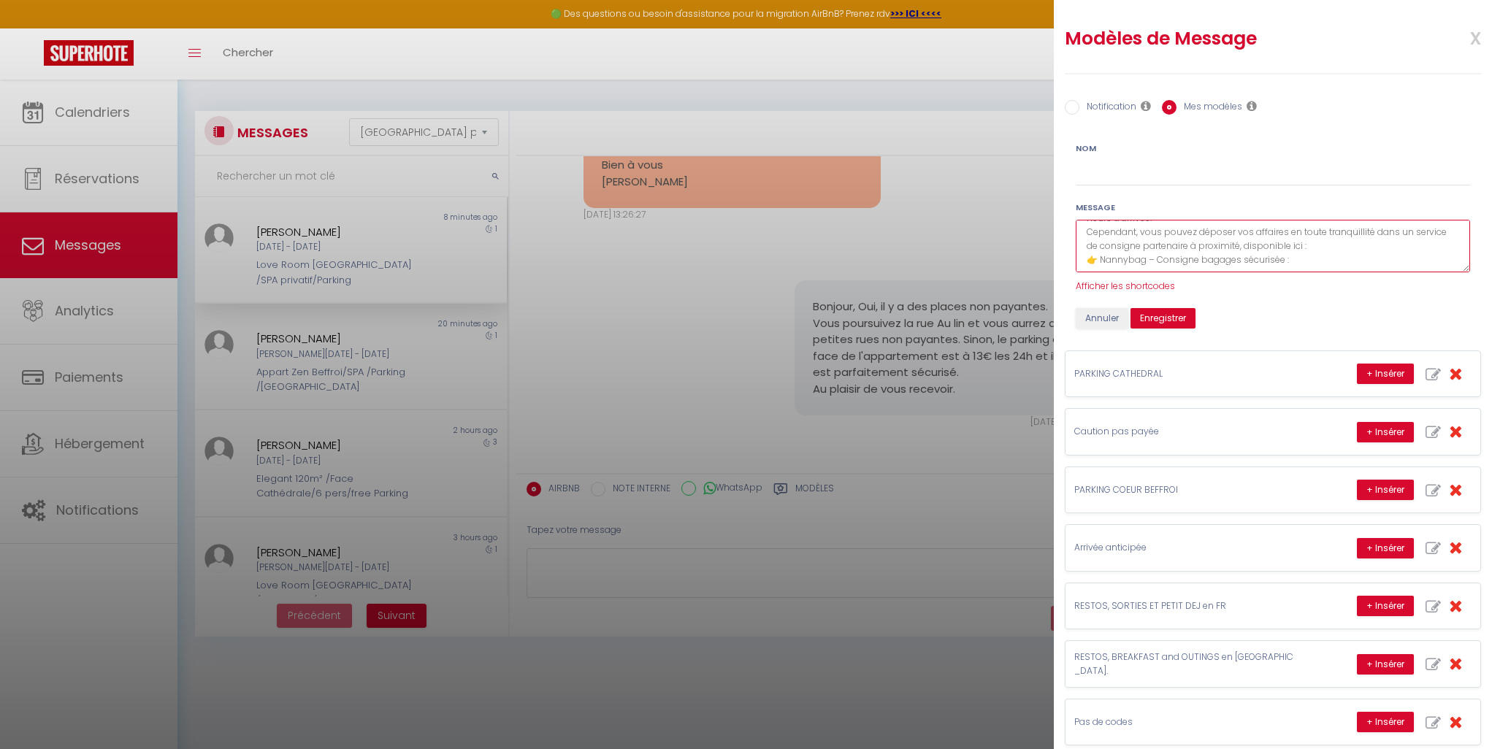
paste textarea "[URL][DOMAIN_NAME]"
click at [1205, 256] on textarea "Bagages : Pour des raisons de sécurité et d’assurance, nos équipes de ménage ne…" at bounding box center [1273, 246] width 394 height 53
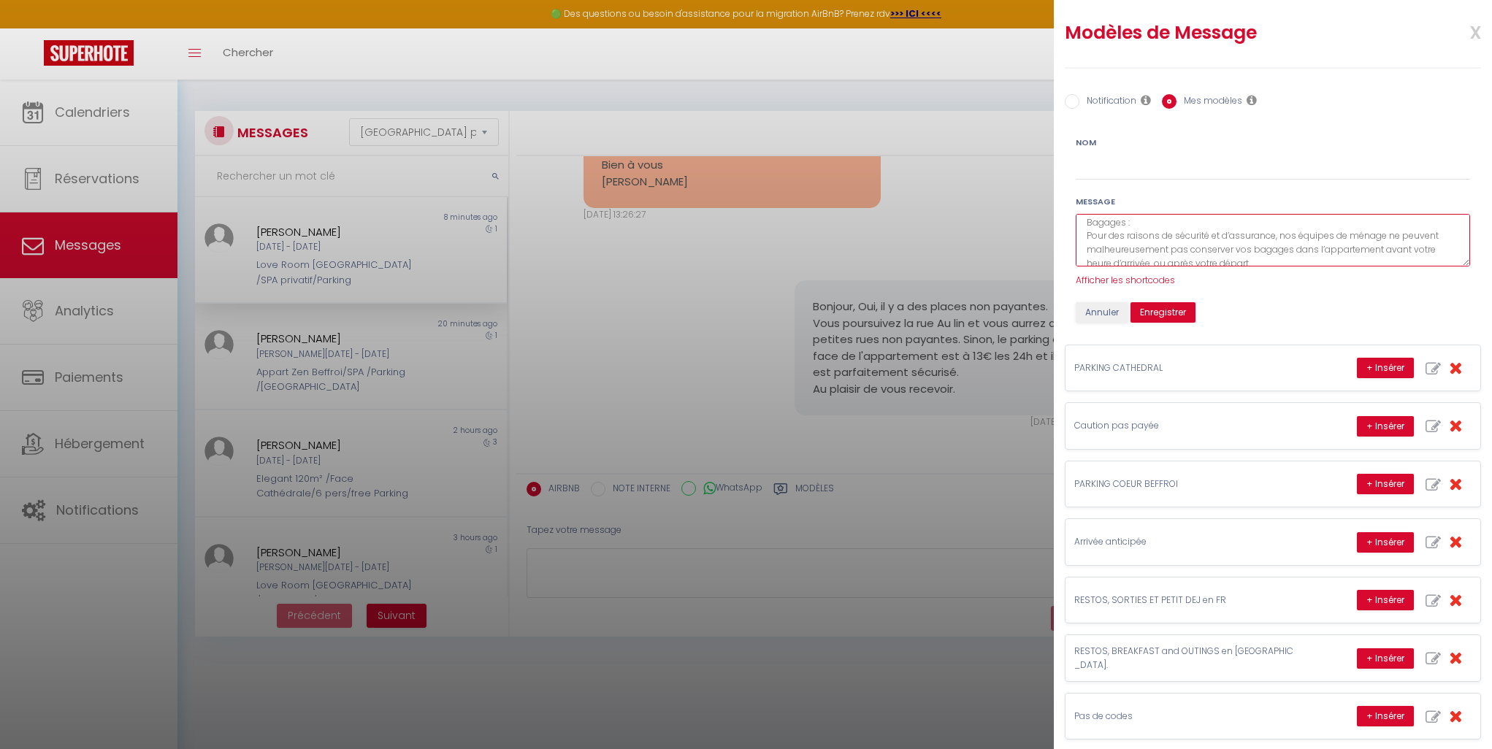
scroll to position [0, 0]
drag, startPoint x: 1225, startPoint y: 257, endPoint x: 1077, endPoint y: 219, distance: 152.4
click at [1077, 219] on textarea "Bagages : Pour des raisons de sécurité et d’assurance, nos équipes de ménage ne…" at bounding box center [1273, 240] width 394 height 53
type textarea "Bagages : Pour des raisons de sécurité et d’assurance, nos équipes de ménage ne…"
click at [1166, 314] on button "Enregistrer" at bounding box center [1163, 312] width 65 height 20
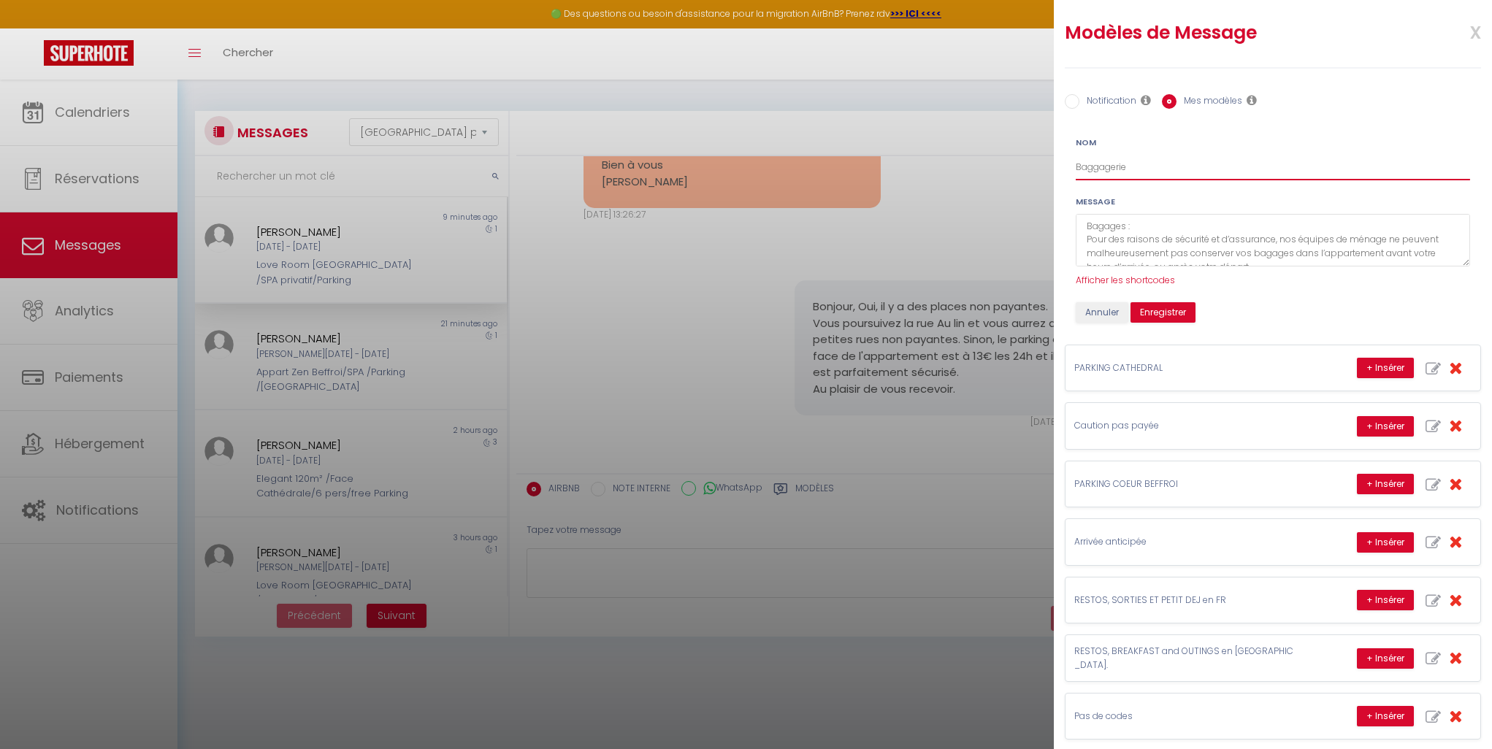
click at [1134, 169] on input "Baggagerie" at bounding box center [1273, 167] width 394 height 26
drag, startPoint x: 1134, startPoint y: 169, endPoint x: 1044, endPoint y: 161, distance: 90.1
click at [1044, 161] on body "🟢 Des questions ou besoin d'assistance pour la migration AirBnB? Prenez rdv >>>…" at bounding box center [746, 454] width 1492 height 749
click at [1151, 169] on input "Consigne à [GEOGRAPHIC_DATA]" at bounding box center [1273, 167] width 394 height 26
click at [1230, 167] on input "Consigne à Bagages" at bounding box center [1273, 167] width 394 height 26
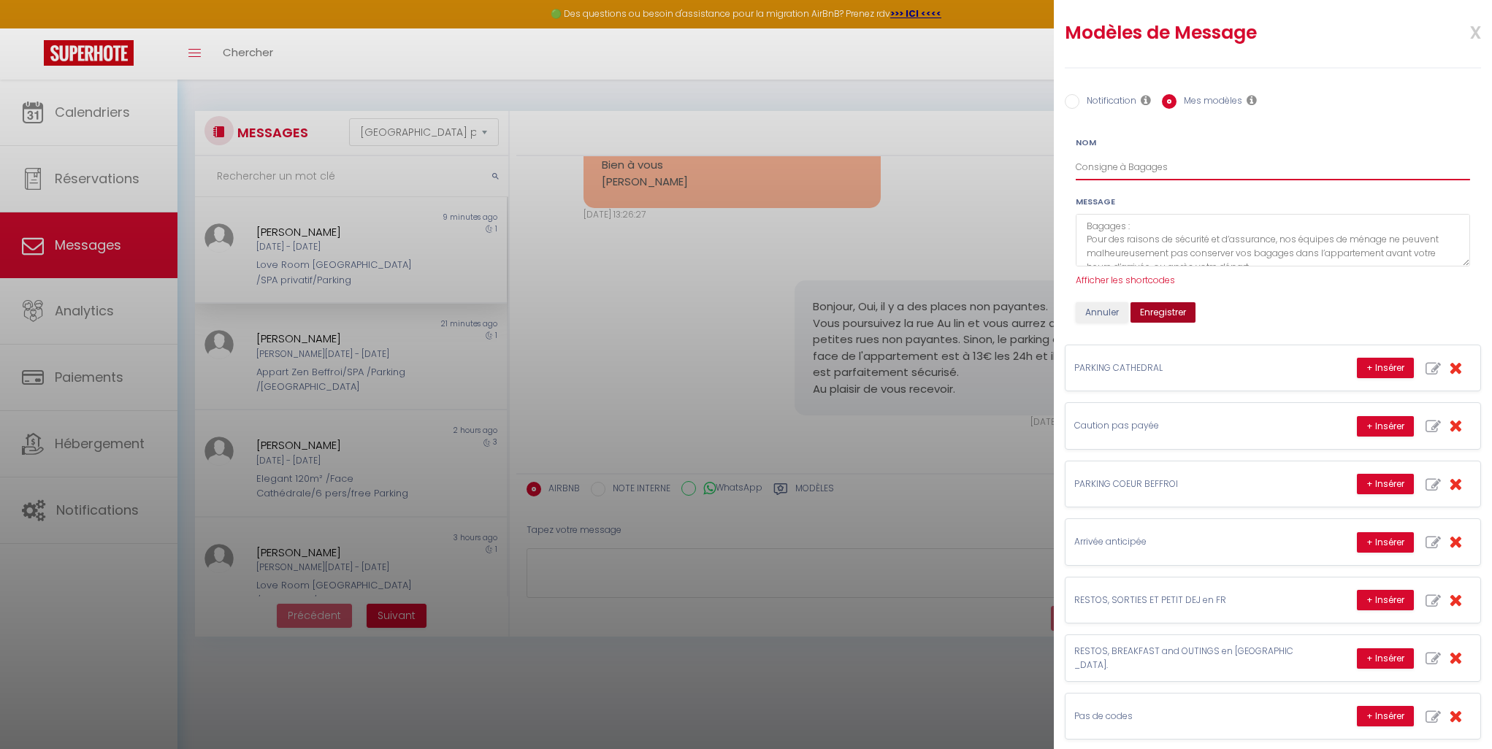
type input "Consigne à Bagages"
click at [1170, 316] on button "Enregistrer" at bounding box center [1163, 312] width 65 height 20
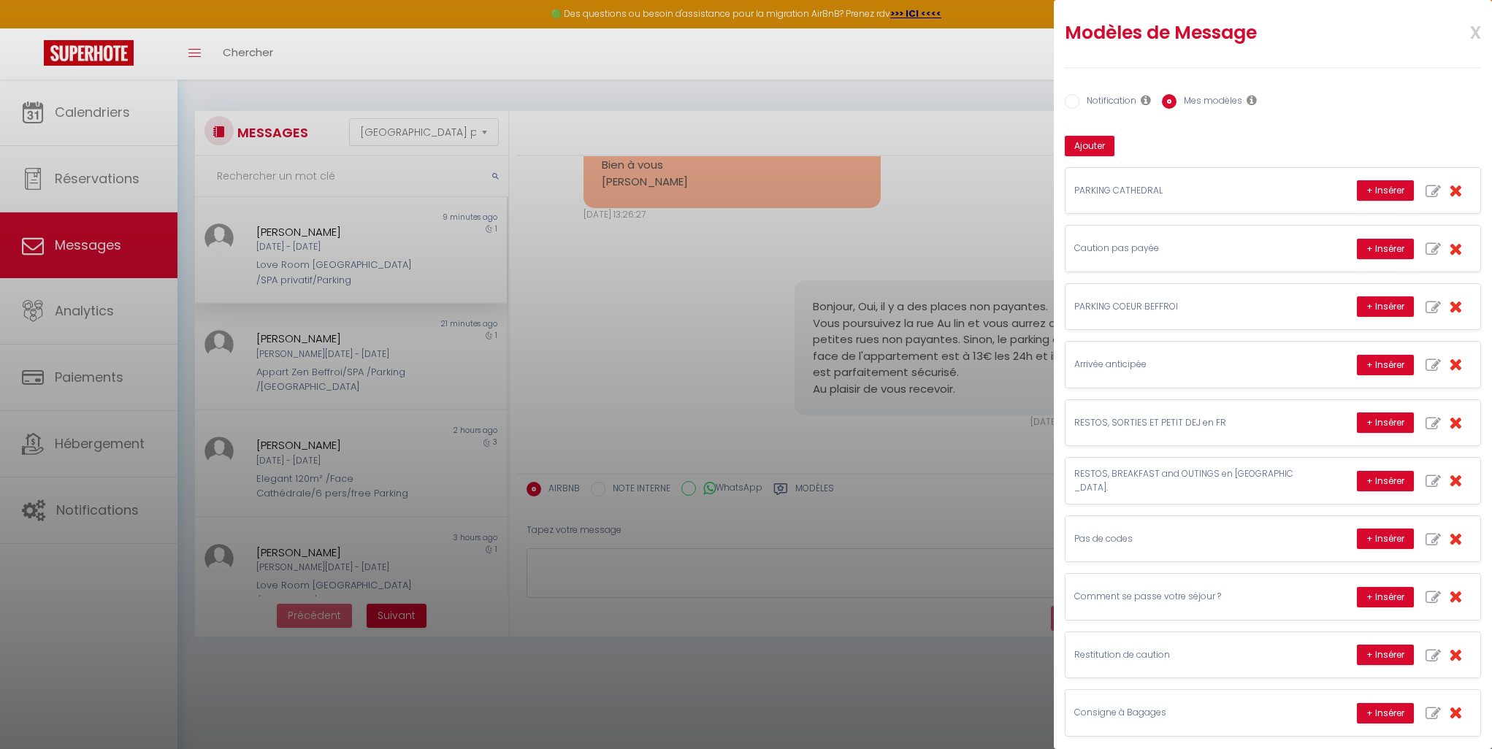
click at [72, 113] on div at bounding box center [746, 374] width 1492 height 749
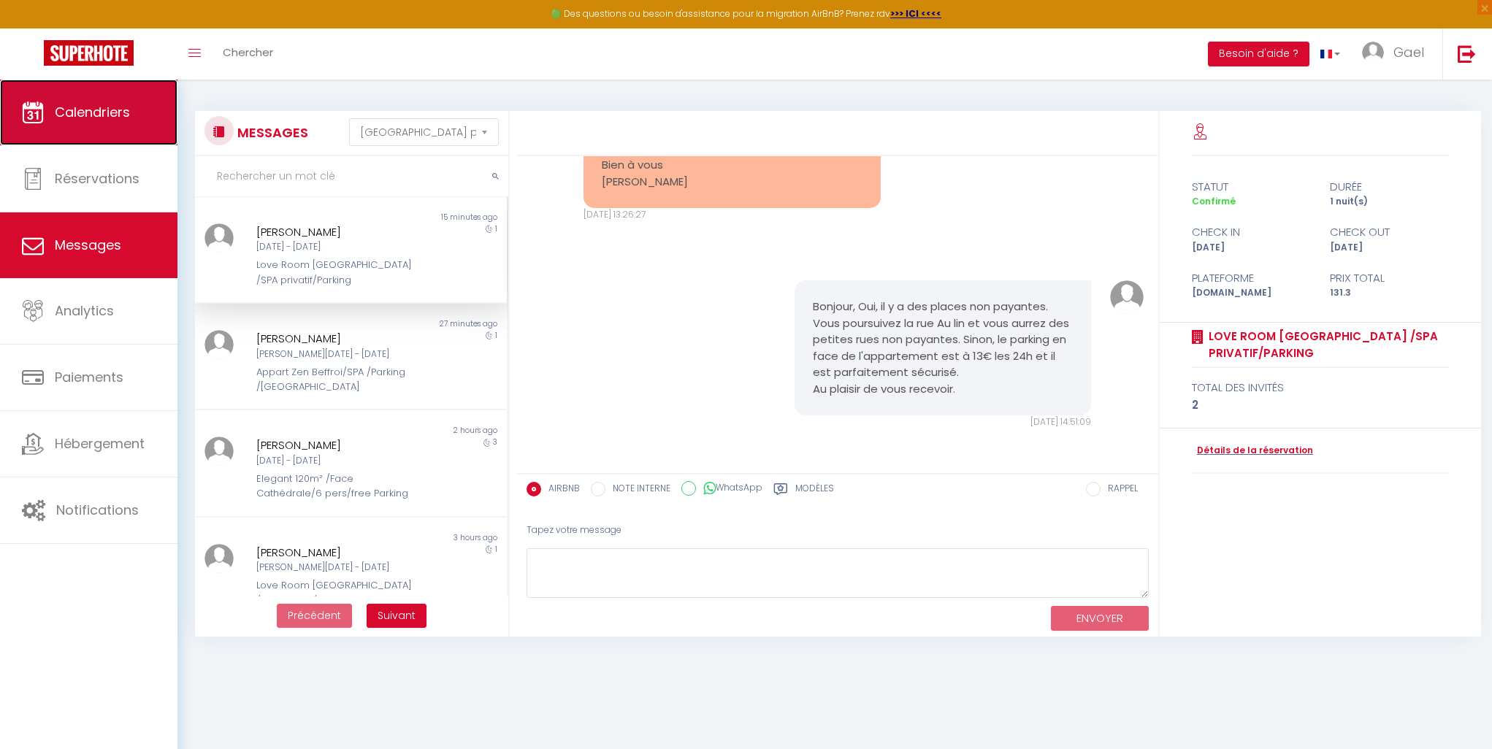
click at [74, 113] on span "Calendriers" at bounding box center [92, 112] width 75 height 18
